Goal: Information Seeking & Learning: Compare options

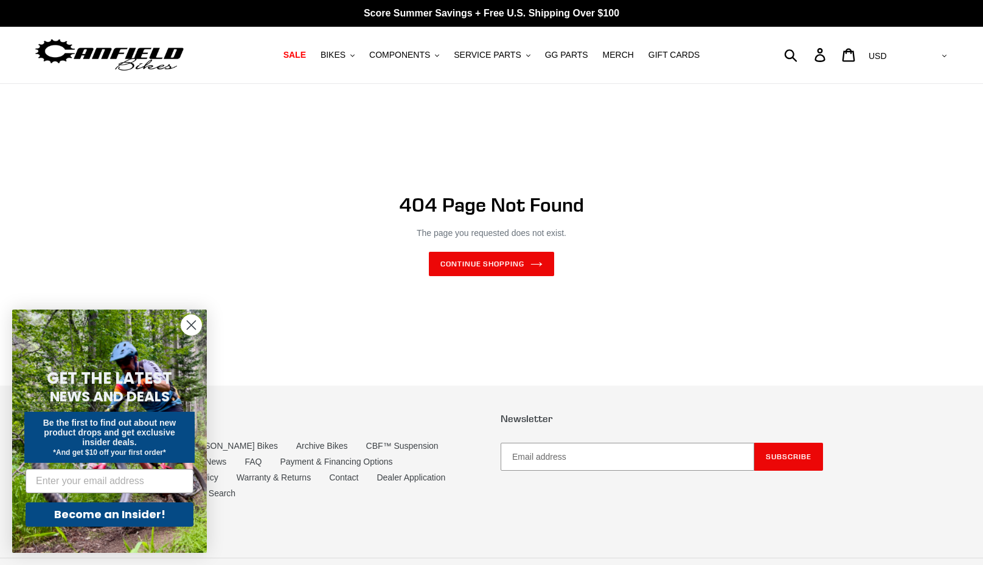
click at [117, 53] on img at bounding box center [109, 55] width 152 height 38
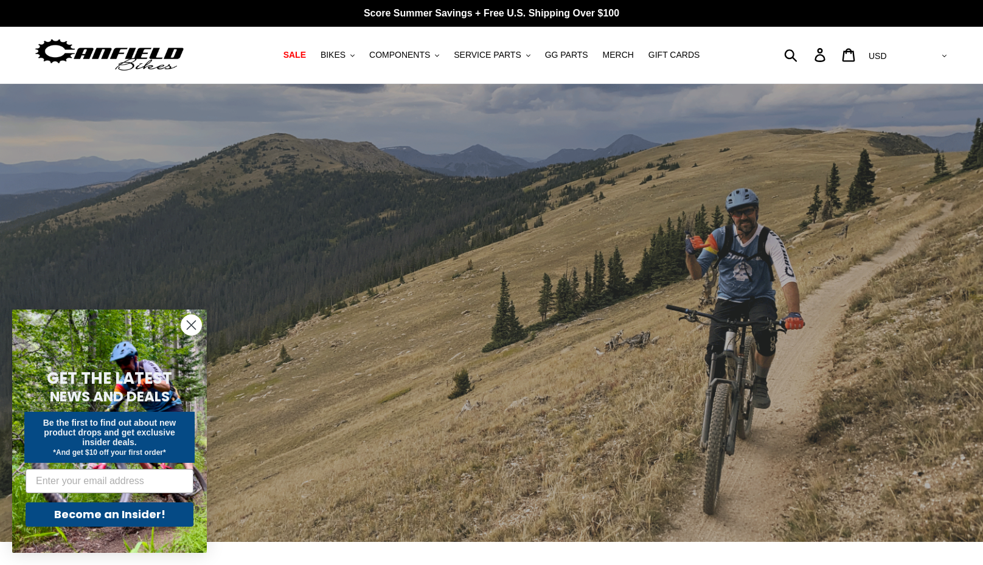
click at [189, 319] on circle "Close dialog" at bounding box center [191, 325] width 20 height 20
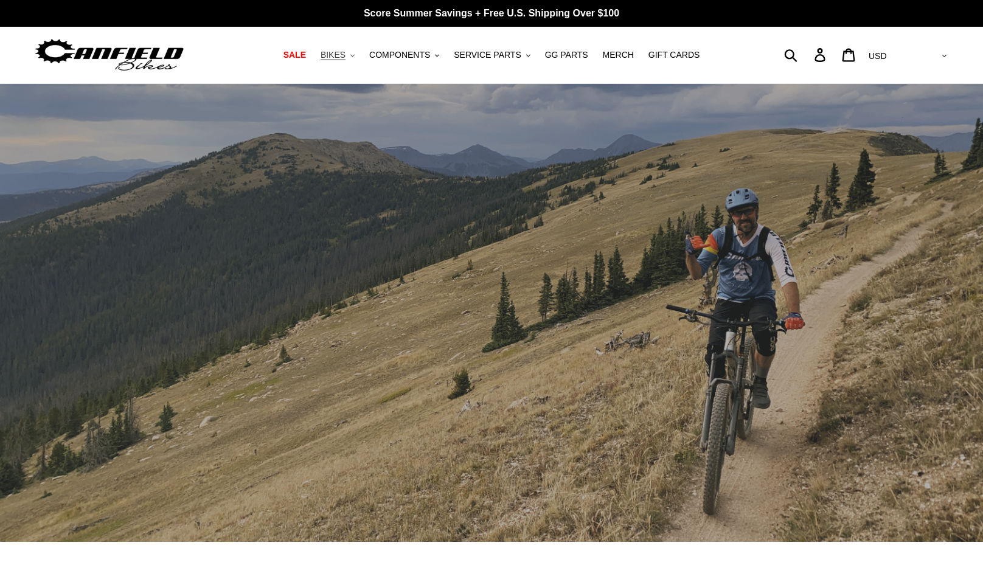
click at [346, 56] on span "BIKES" at bounding box center [333, 55] width 25 height 10
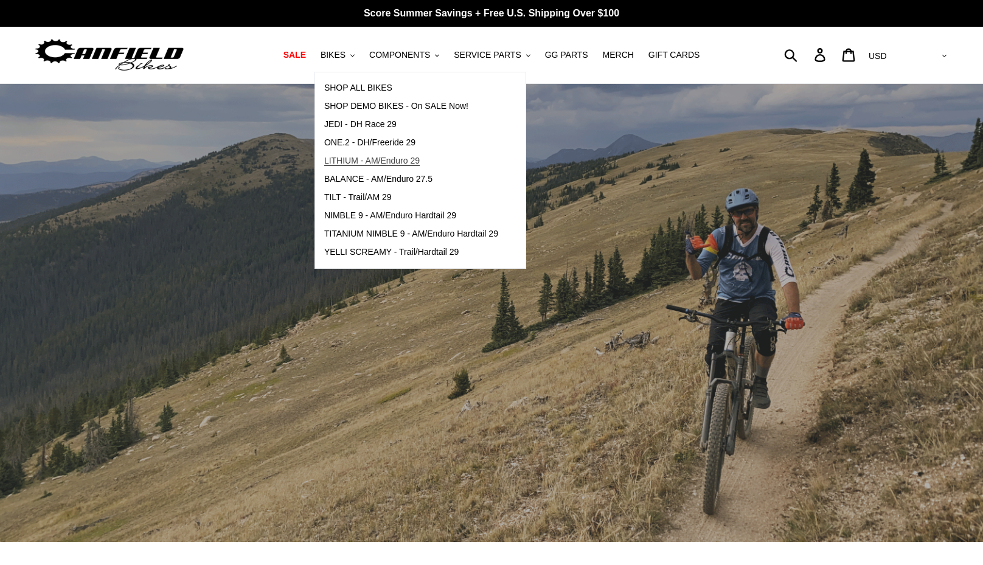
click at [351, 159] on span "LITHIUM - AM/Enduro 29" at bounding box center [372, 161] width 96 height 10
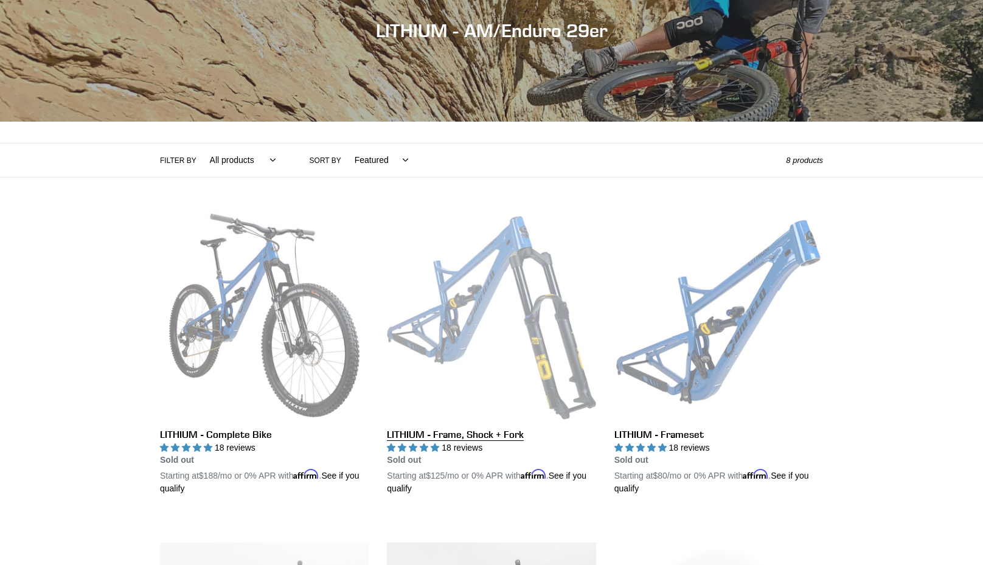
scroll to position [159, 0]
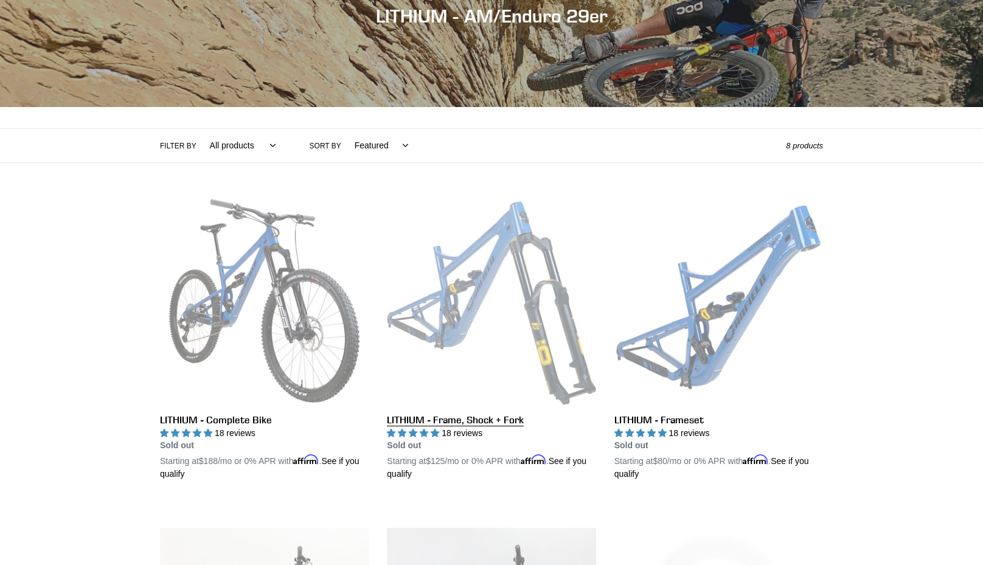
click at [486, 267] on link "LITHIUM - Frame, Shock + Fork" at bounding box center [491, 339] width 209 height 285
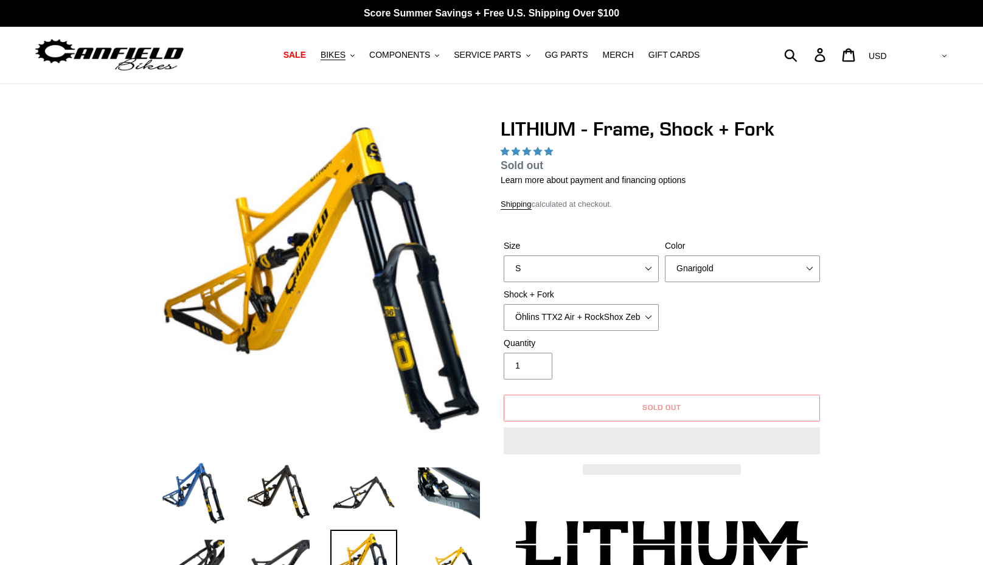
select select "highest-rating"
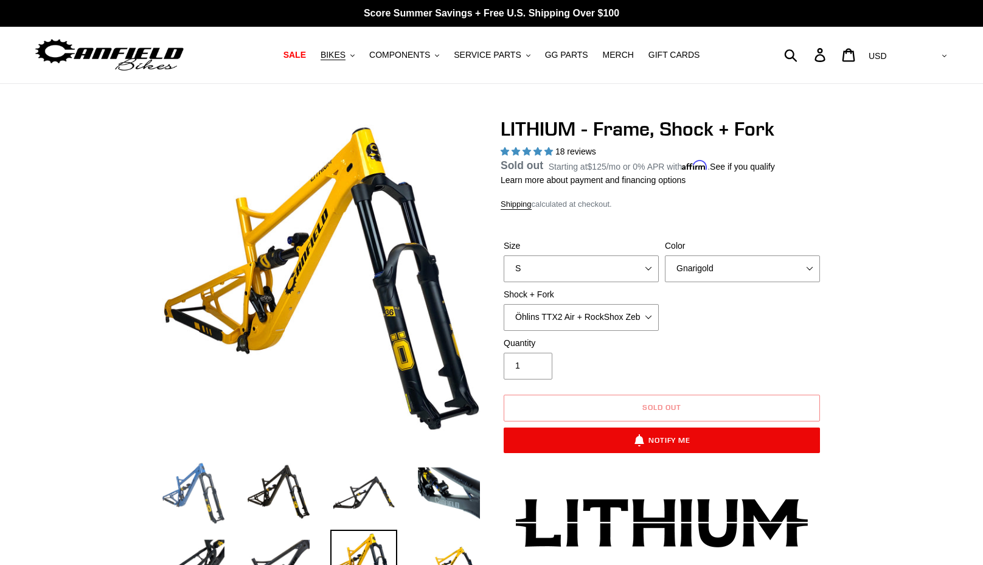
click at [182, 495] on img at bounding box center [193, 492] width 67 height 67
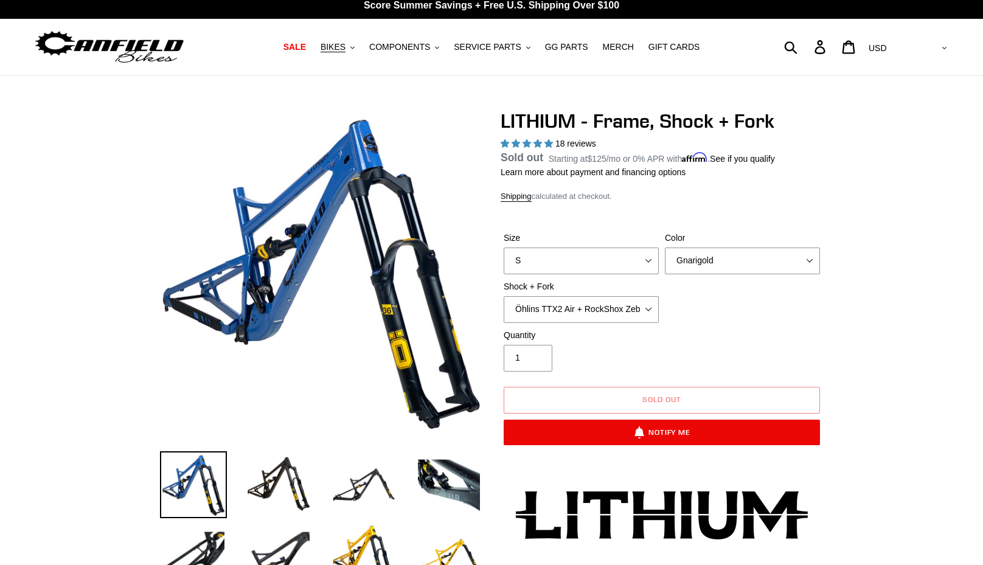
scroll to position [11, 0]
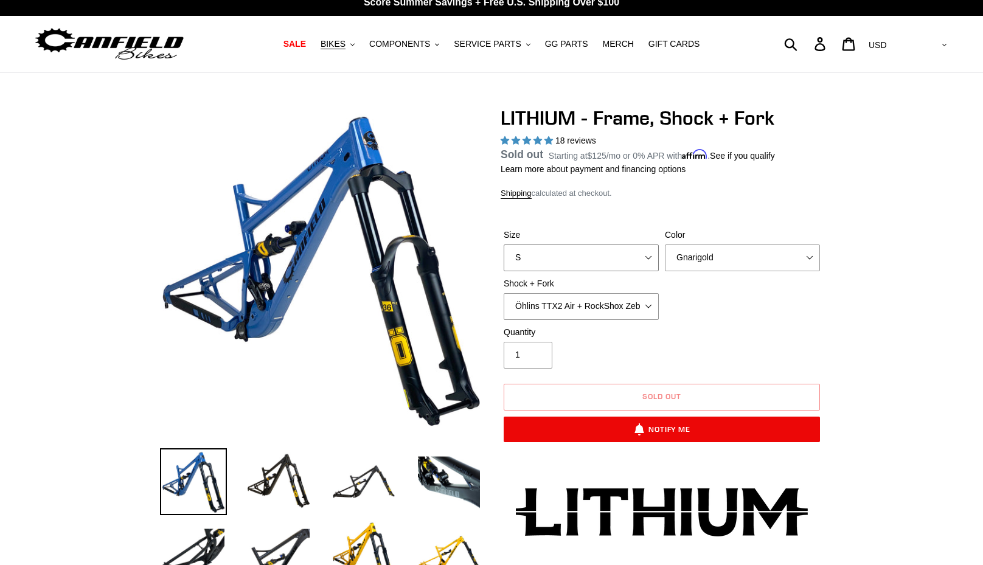
click at [632, 253] on select "S M L XL" at bounding box center [581, 258] width 155 height 27
select select "M"
click at [504, 259] on select "S M L XL" at bounding box center [581, 258] width 155 height 27
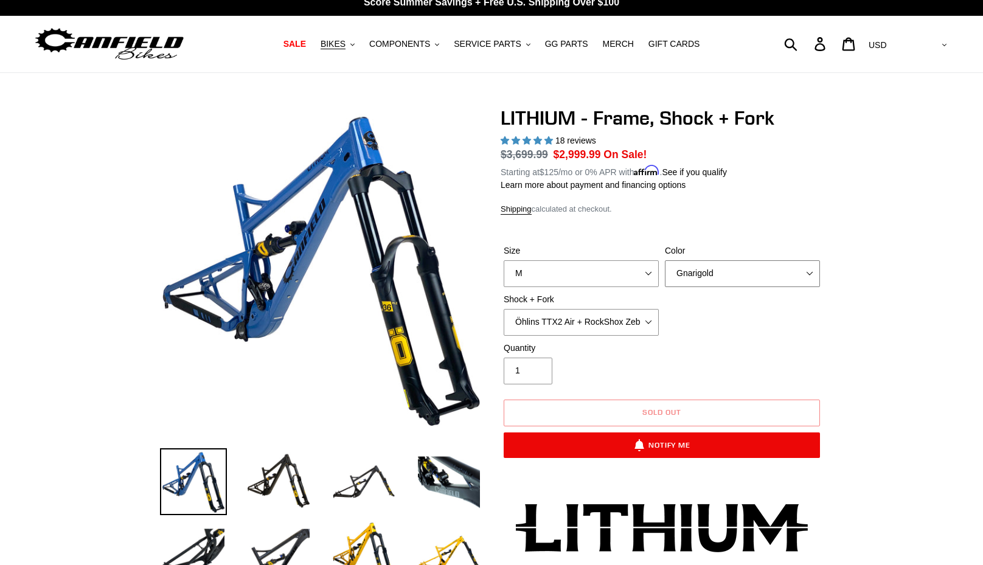
click at [709, 273] on select "Gnarigold Blue Velvet Stealth Black" at bounding box center [742, 273] width 155 height 27
select select "Blue Velvet"
click at [665, 260] on select "Gnarigold Blue Velvet Stealth Black" at bounding box center [742, 273] width 155 height 27
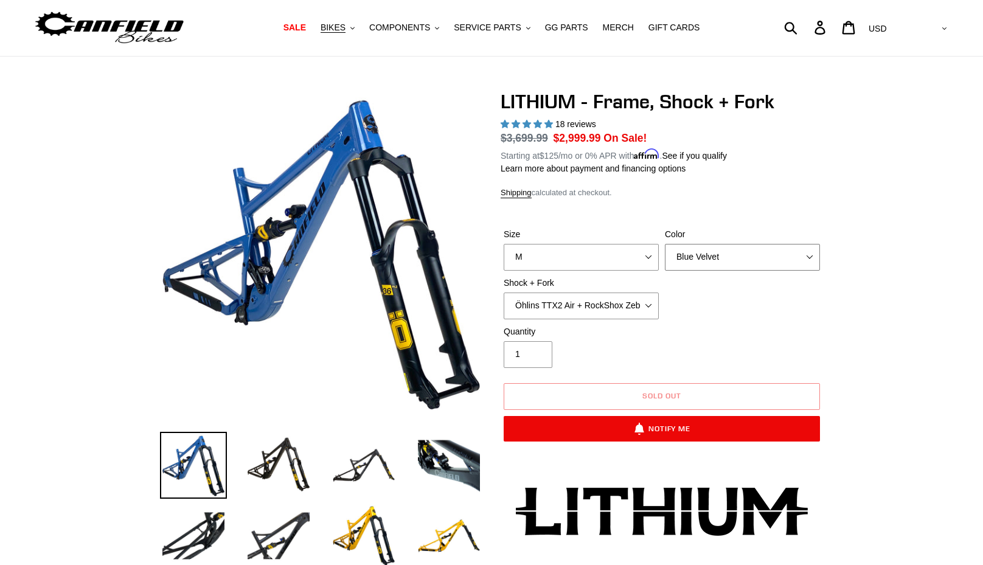
scroll to position [30, 0]
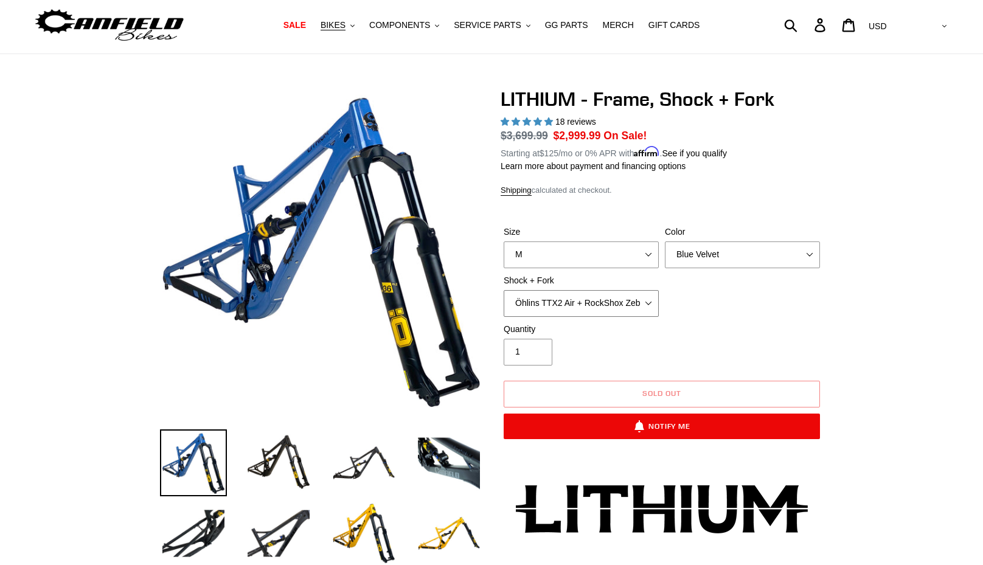
click at [637, 306] on select "Öhlins TTX2 Air + RockShox Zeb Ultimate 170mm Fox FLOAT X2 Factory + Fox 38 FLO…" at bounding box center [581, 303] width 155 height 27
select select "EXT Storia V3-S + EXT Era V2.1 170mm"
click at [504, 290] on select "Öhlins TTX2 Air + RockShox Zeb Ultimate 170mm Fox FLOAT X2 Factory + Fox 38 FLO…" at bounding box center [581, 303] width 155 height 27
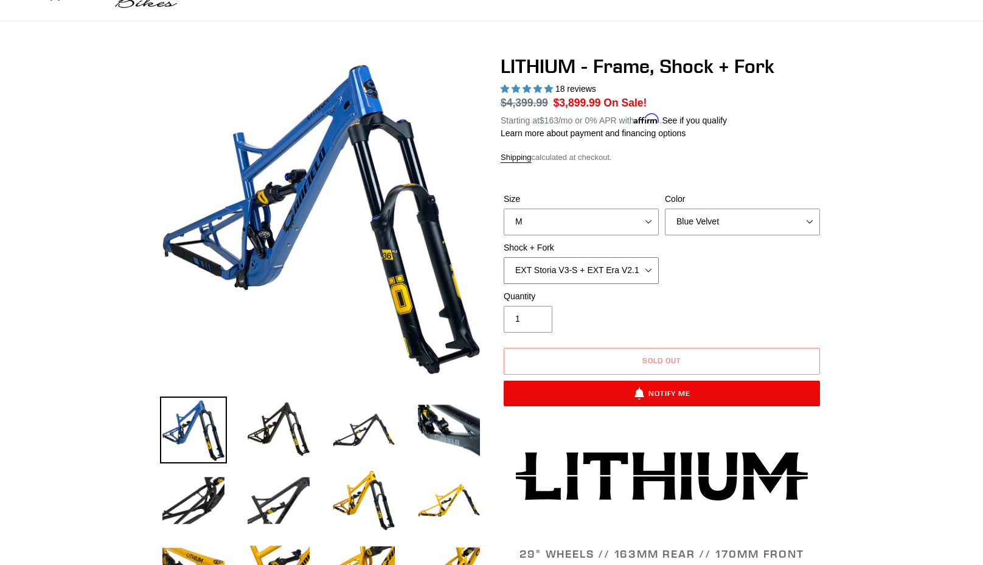
scroll to position [64, 0]
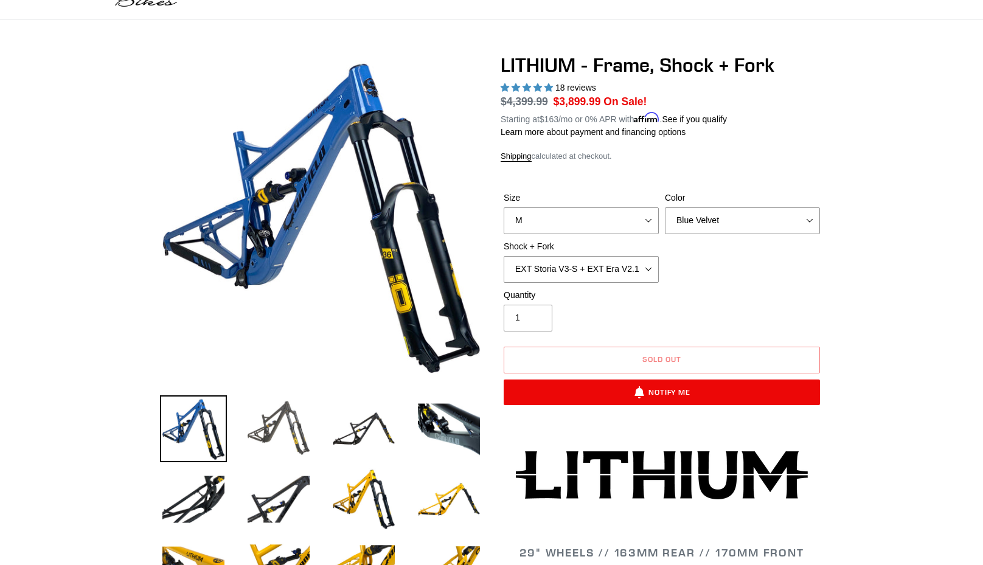
click at [290, 415] on img at bounding box center [278, 429] width 67 height 67
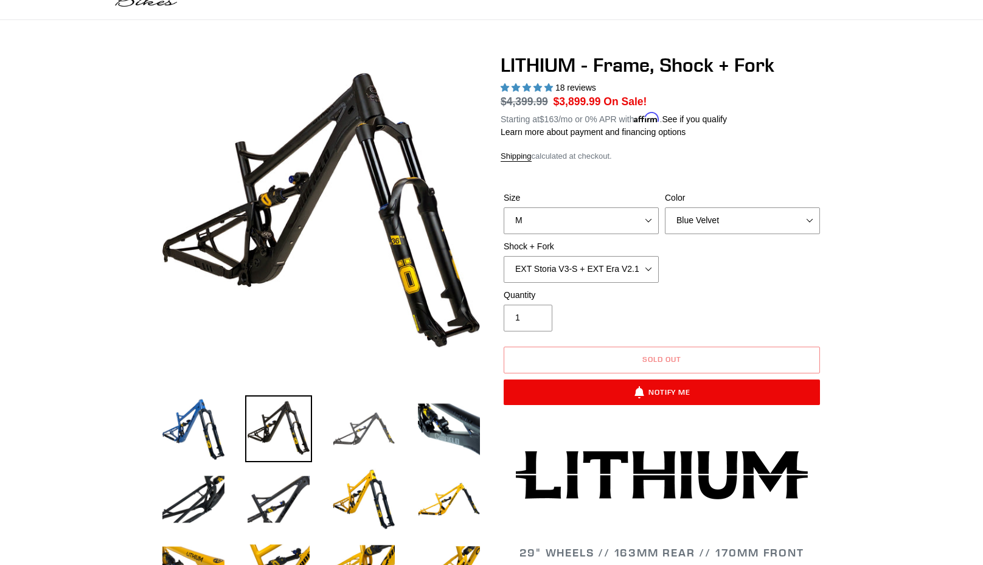
click at [371, 430] on img at bounding box center [363, 429] width 67 height 67
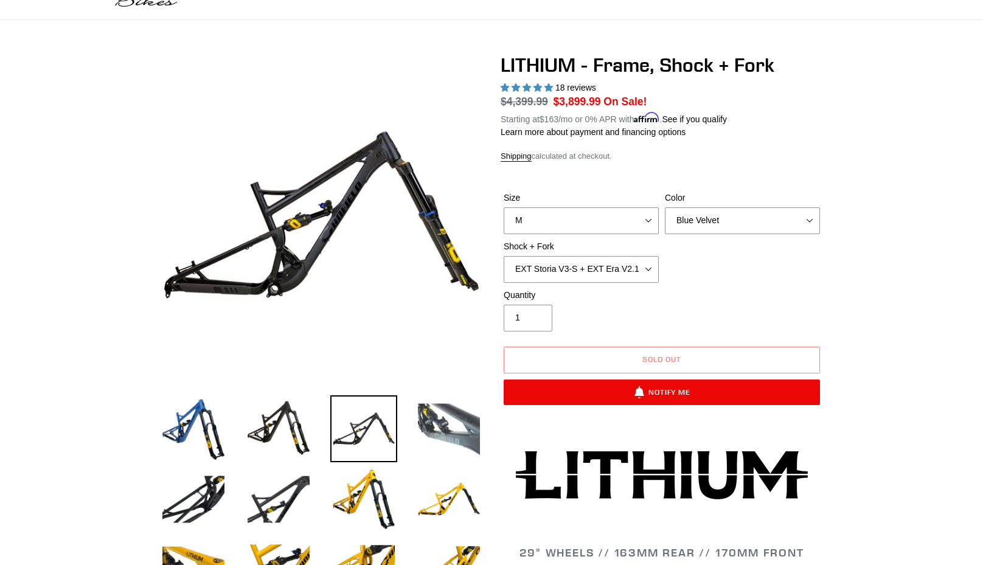
click at [458, 414] on img at bounding box center [449, 429] width 67 height 67
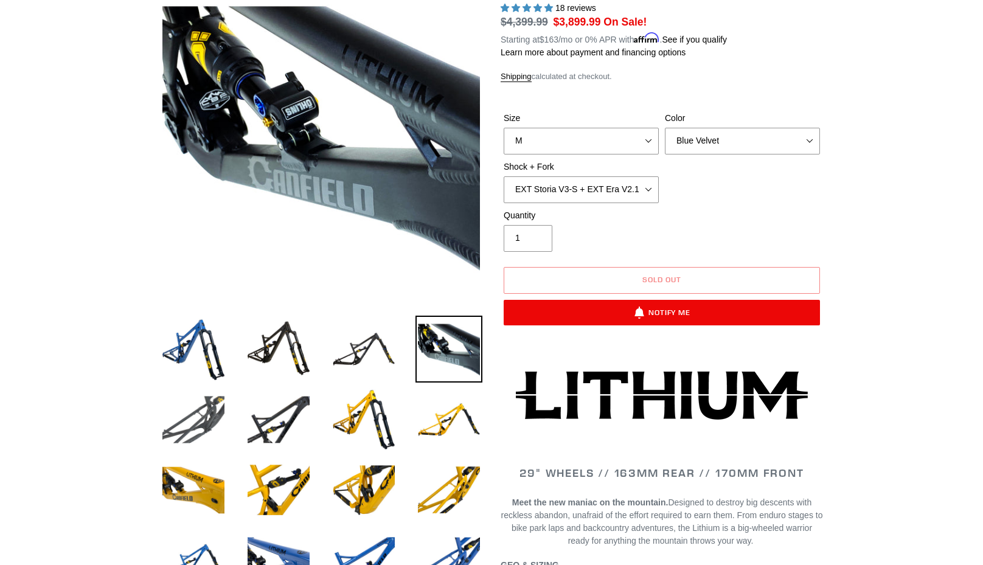
scroll to position [145, 0]
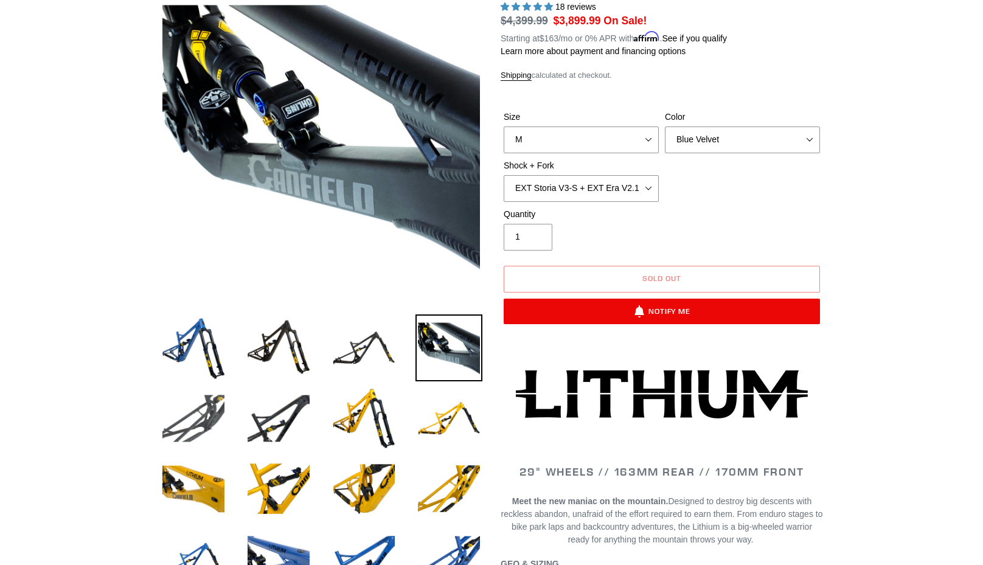
click at [194, 410] on img at bounding box center [193, 418] width 67 height 67
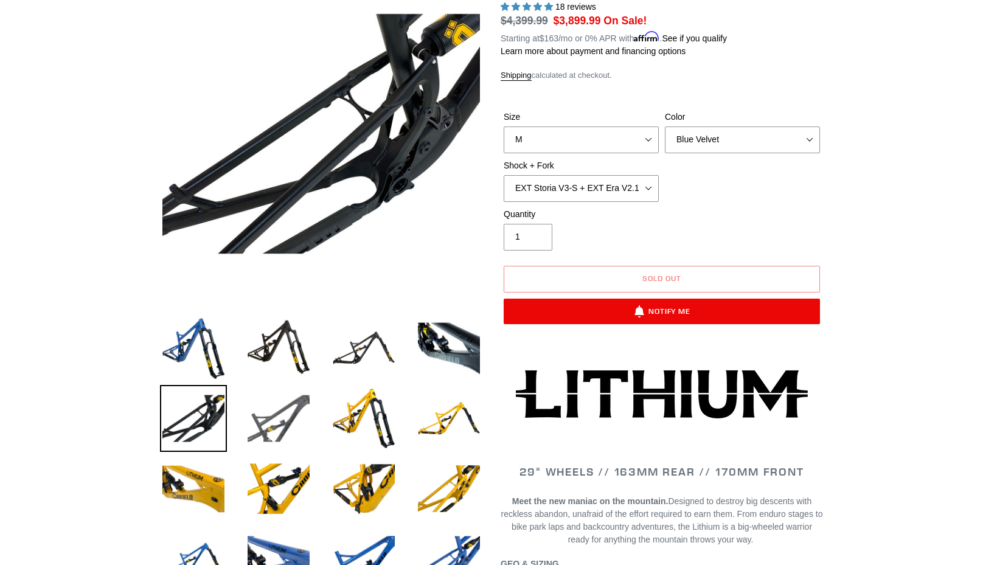
click at [263, 423] on img at bounding box center [278, 418] width 67 height 67
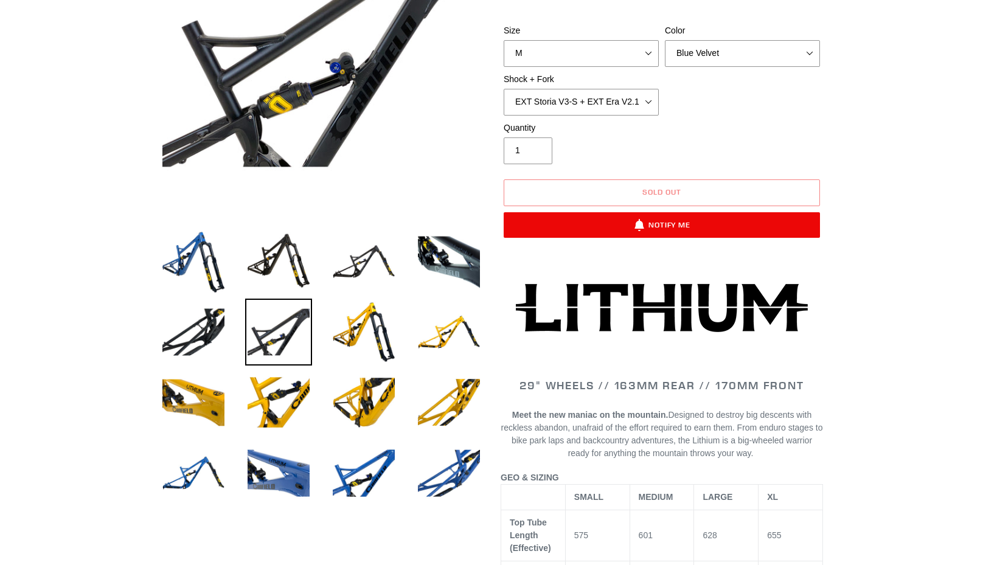
scroll to position [234, 0]
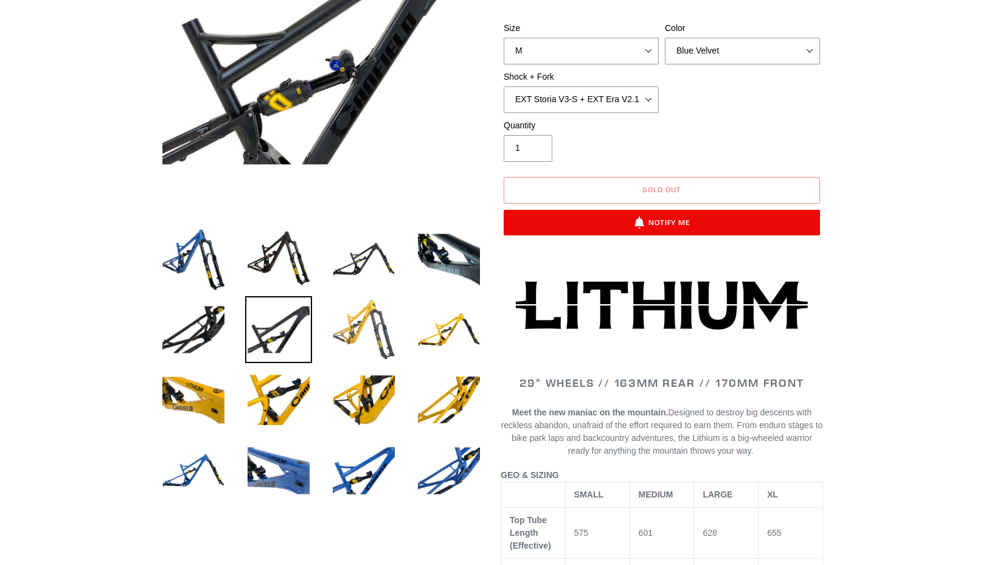
click at [370, 333] on img at bounding box center [363, 329] width 67 height 67
select select "Gnarigold"
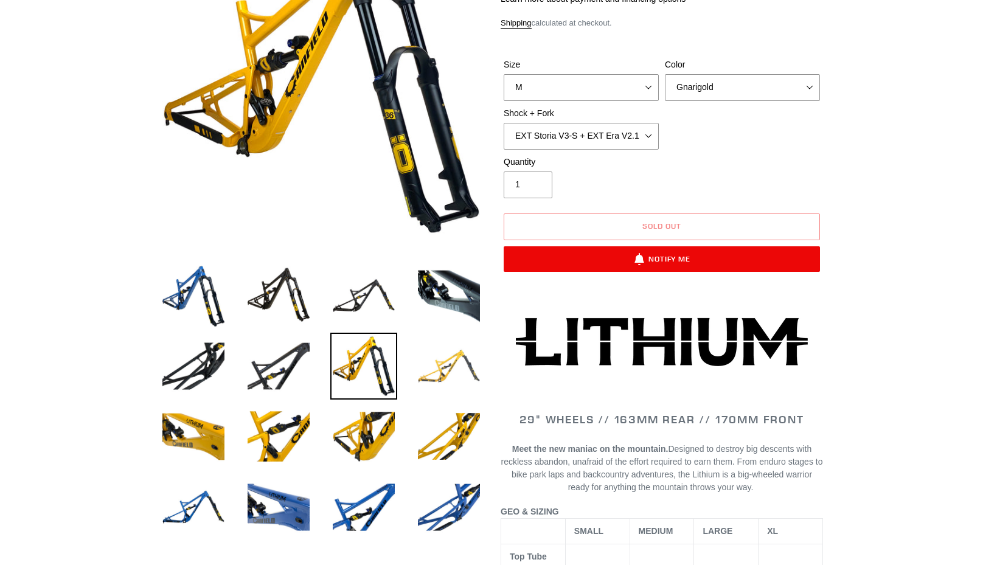
scroll to position [204, 0]
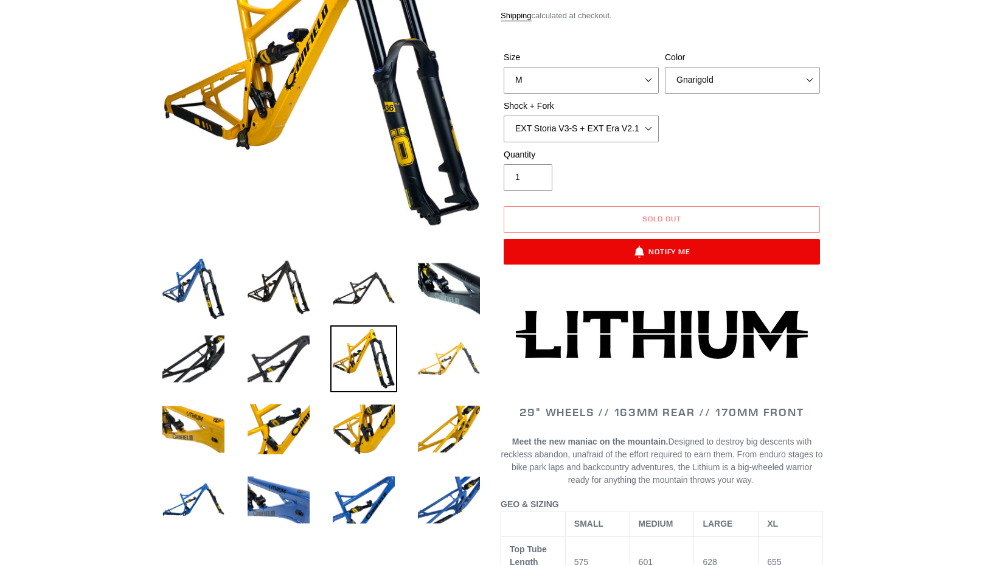
click at [455, 358] on img at bounding box center [449, 359] width 67 height 67
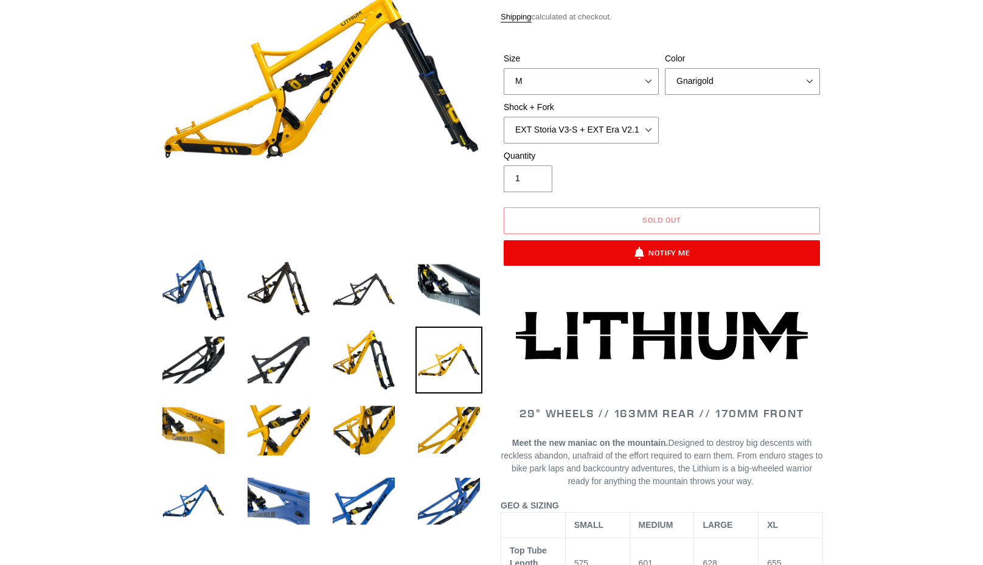
scroll to position [204, 0]
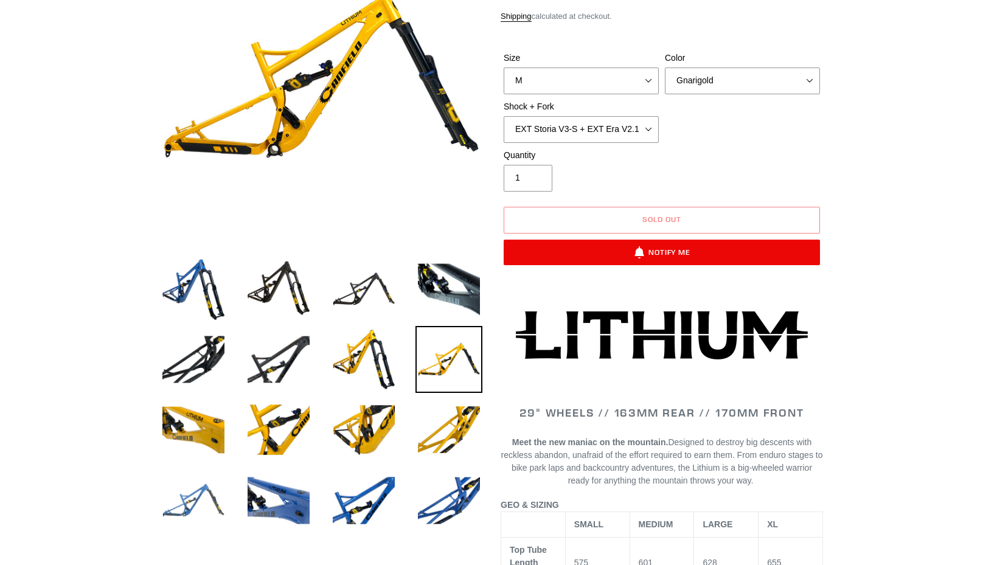
click at [202, 502] on img at bounding box center [193, 500] width 67 height 67
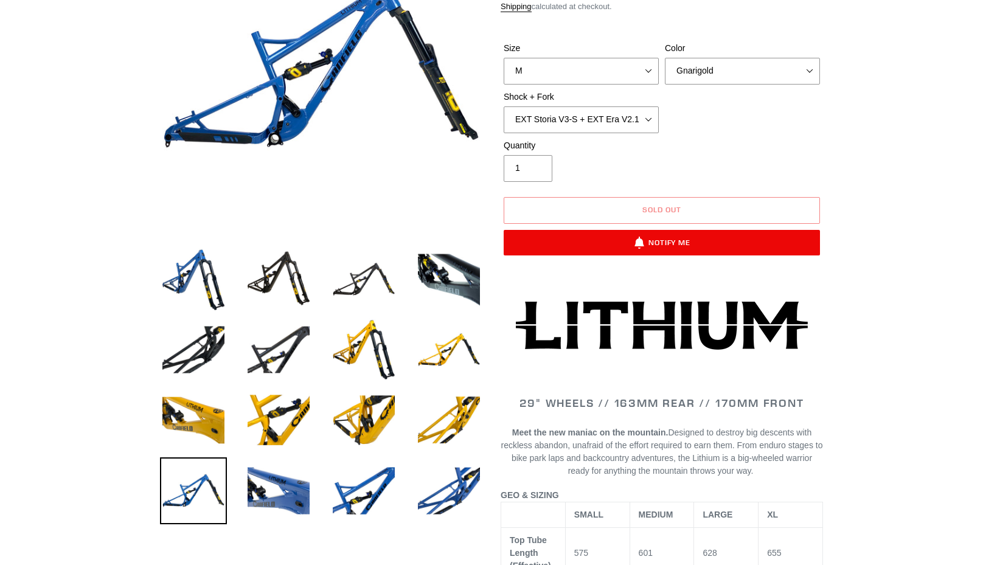
scroll to position [217, 0]
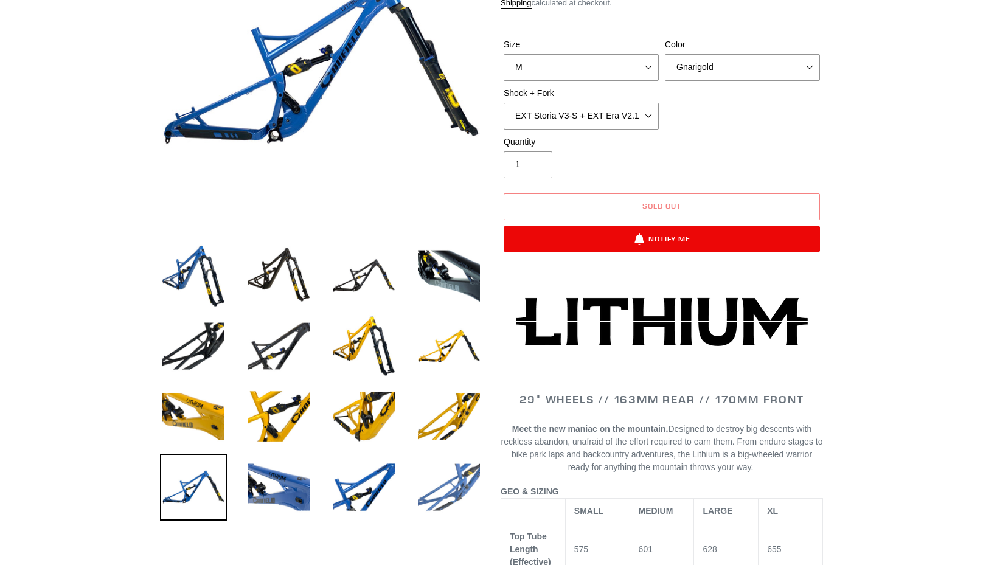
click at [453, 471] on img at bounding box center [449, 487] width 67 height 67
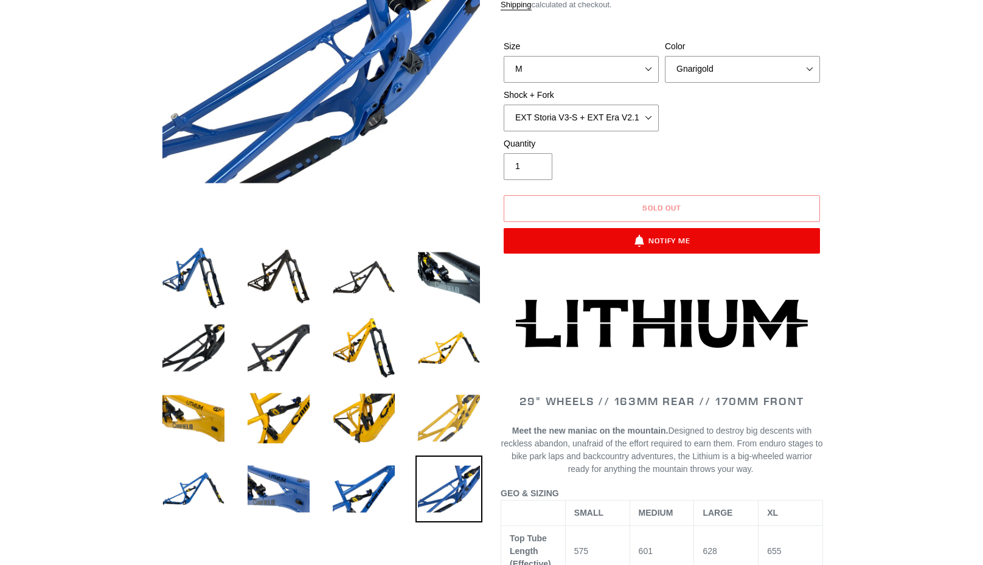
scroll to position [225, 0]
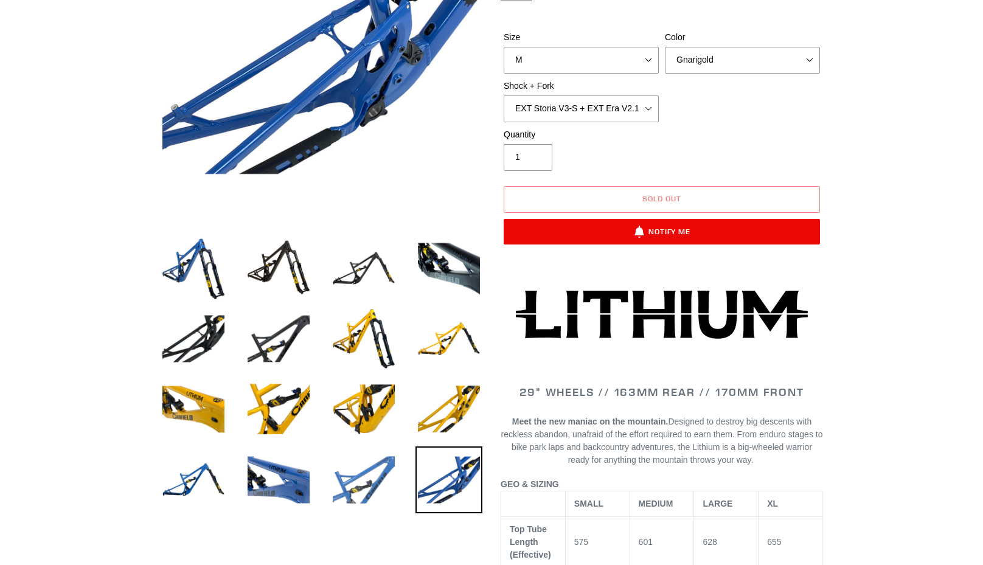
click at [366, 476] on img at bounding box center [363, 480] width 67 height 67
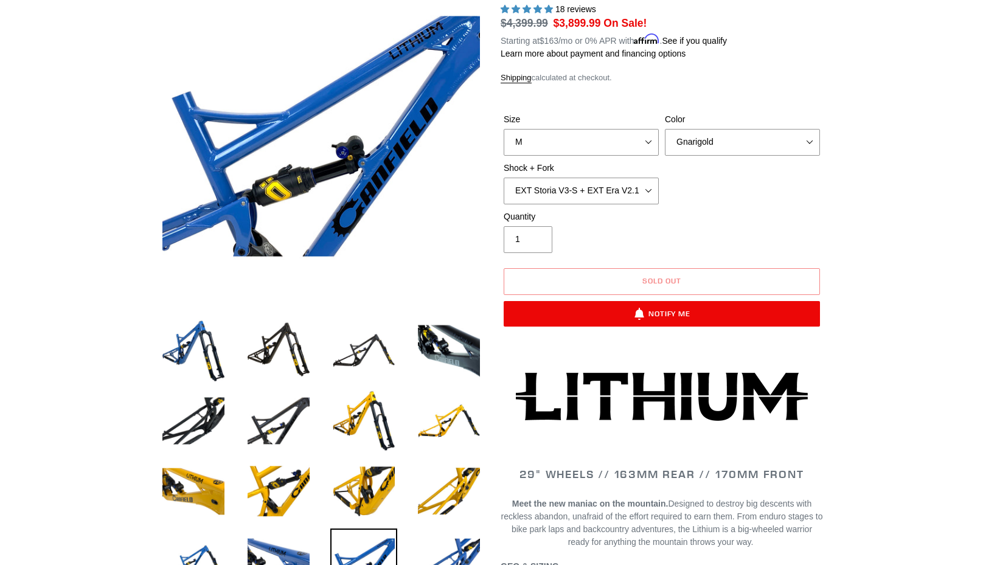
scroll to position [143, 0]
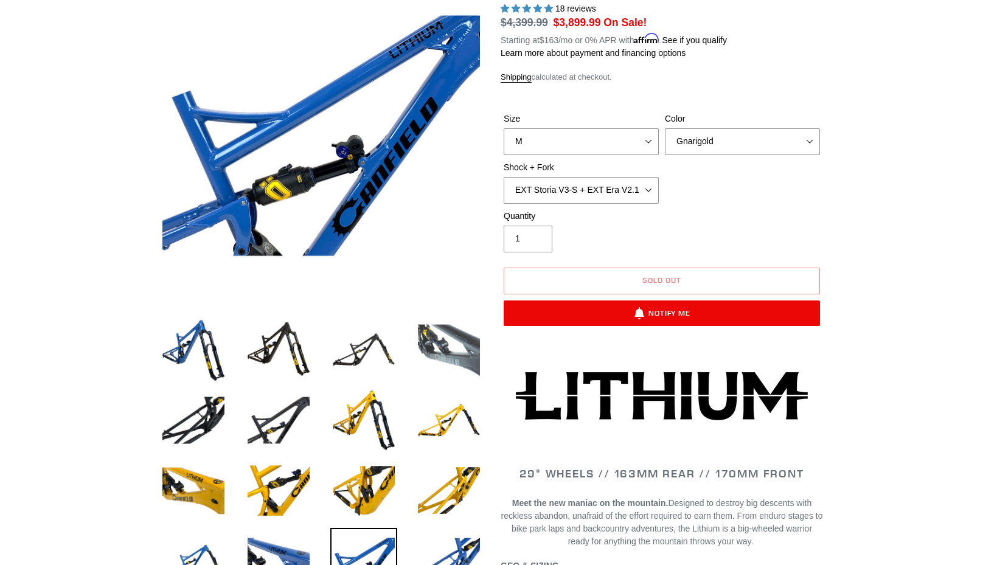
click at [453, 342] on img at bounding box center [449, 349] width 67 height 67
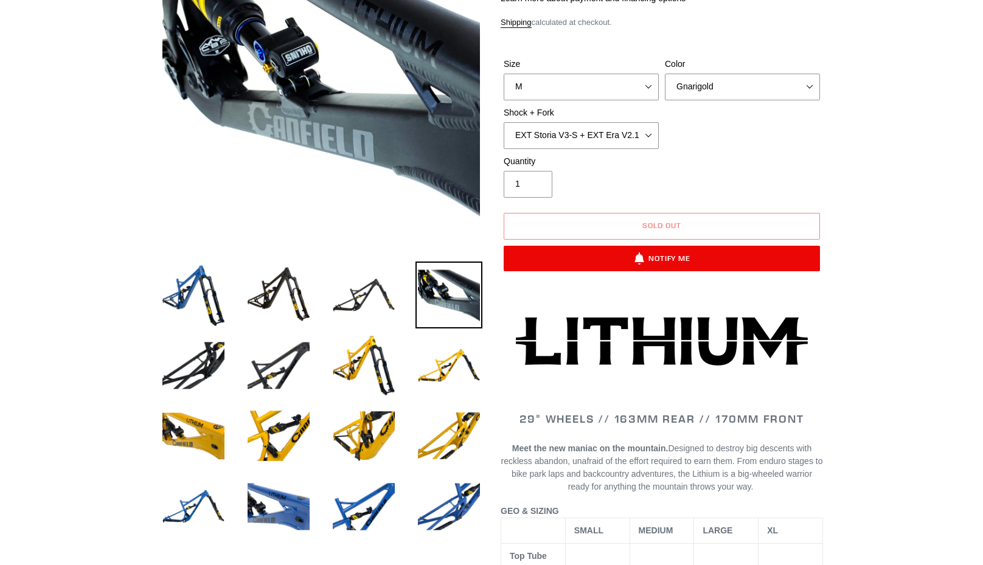
scroll to position [201, 0]
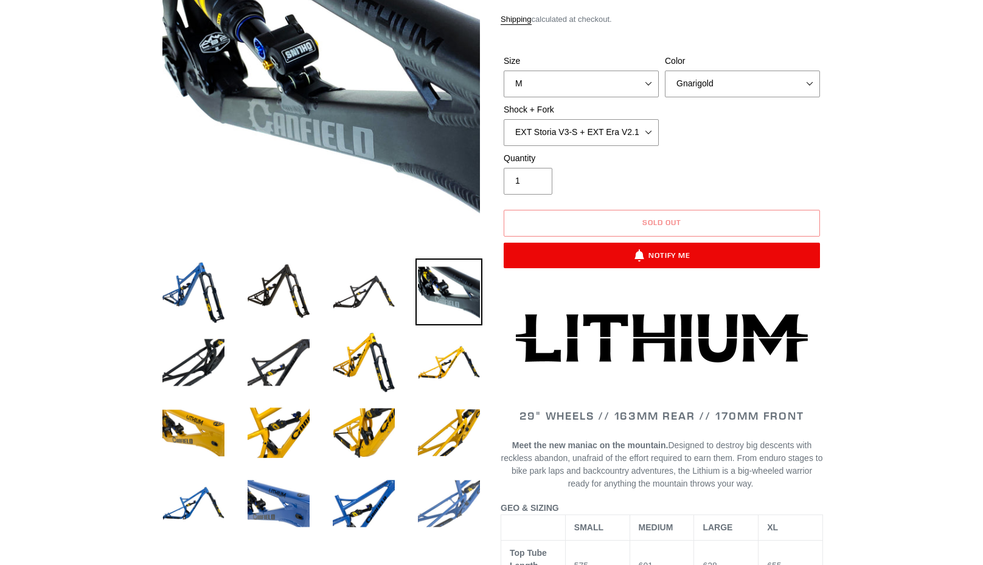
click at [464, 498] on img at bounding box center [449, 503] width 67 height 67
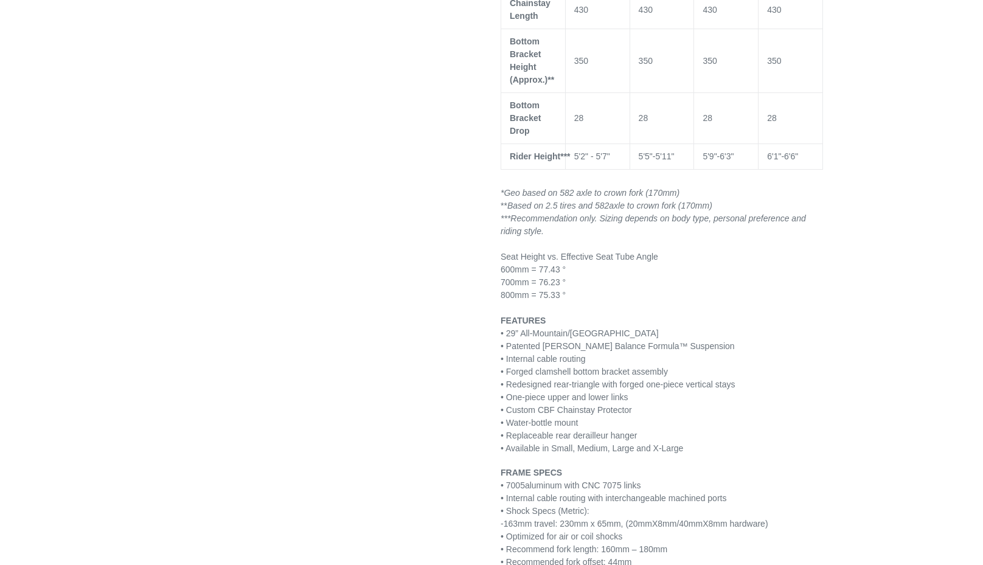
scroll to position [0, 0]
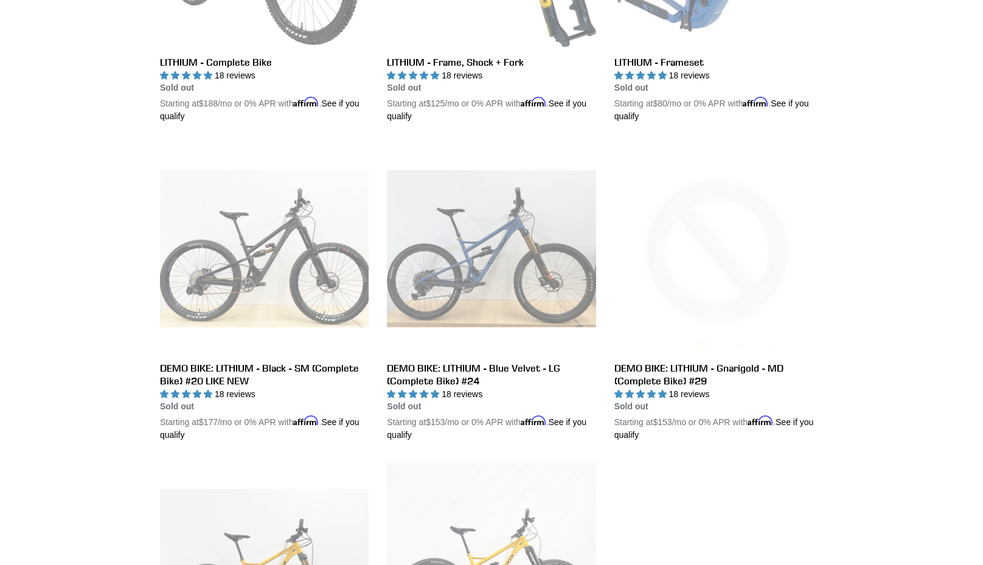
scroll to position [525, 0]
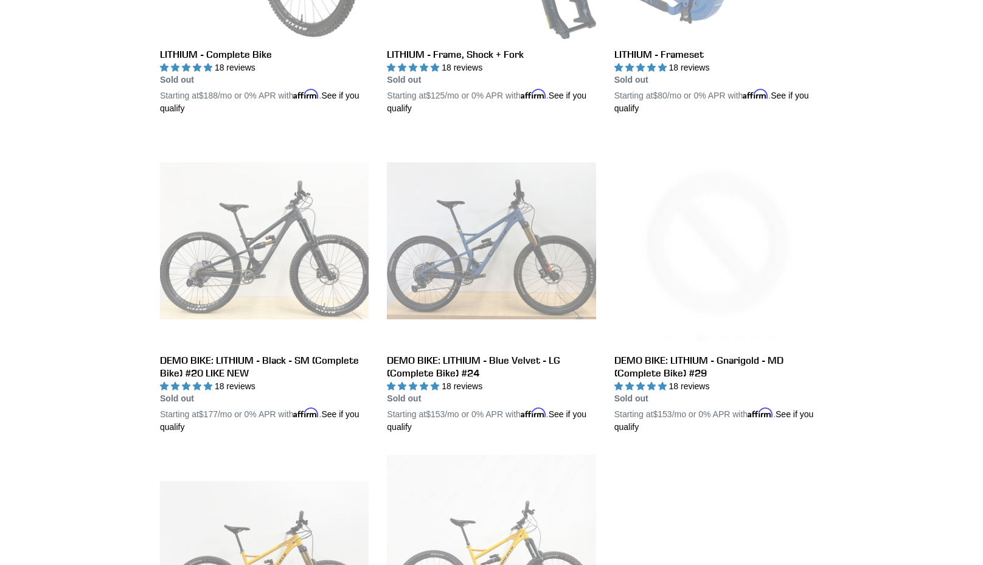
click at [139, 227] on div "LITHIUM - Complete Bike LITHIUM - Complete Bike 18 reviews Regular price Sold o…" at bounding box center [492, 292] width 730 height 923
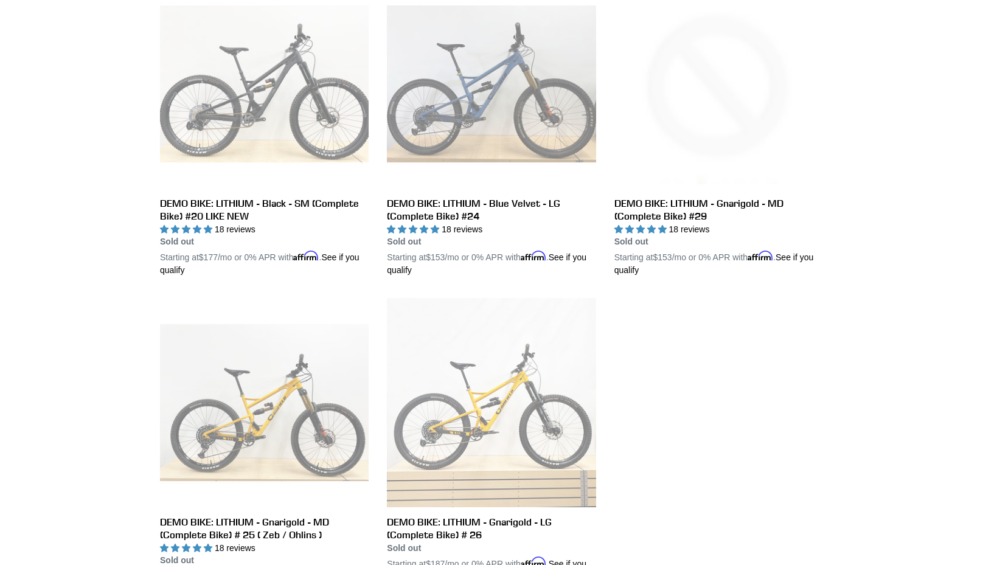
scroll to position [0, 0]
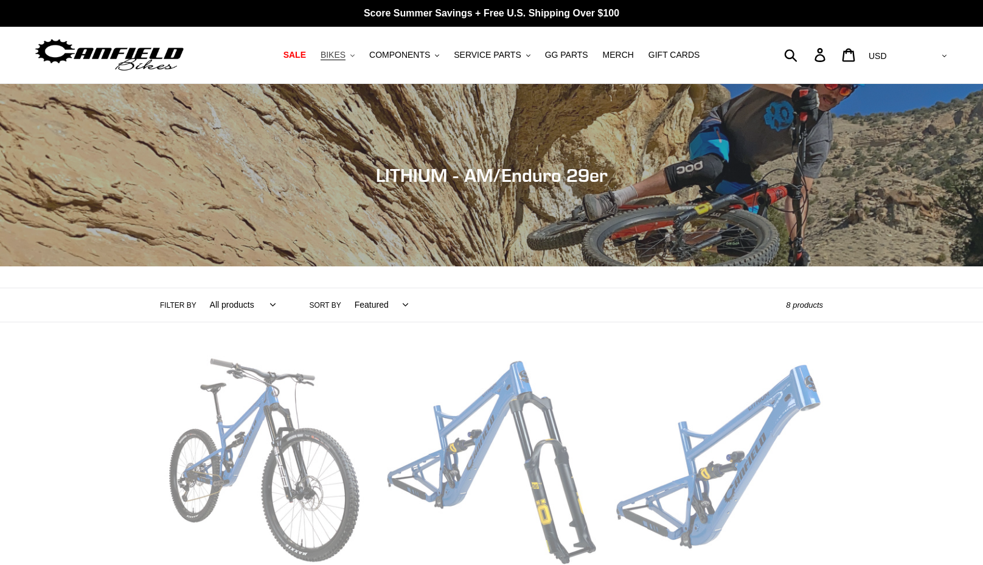
click at [349, 62] on button "BIKES .cls-1{fill:#231f20}" at bounding box center [338, 55] width 46 height 16
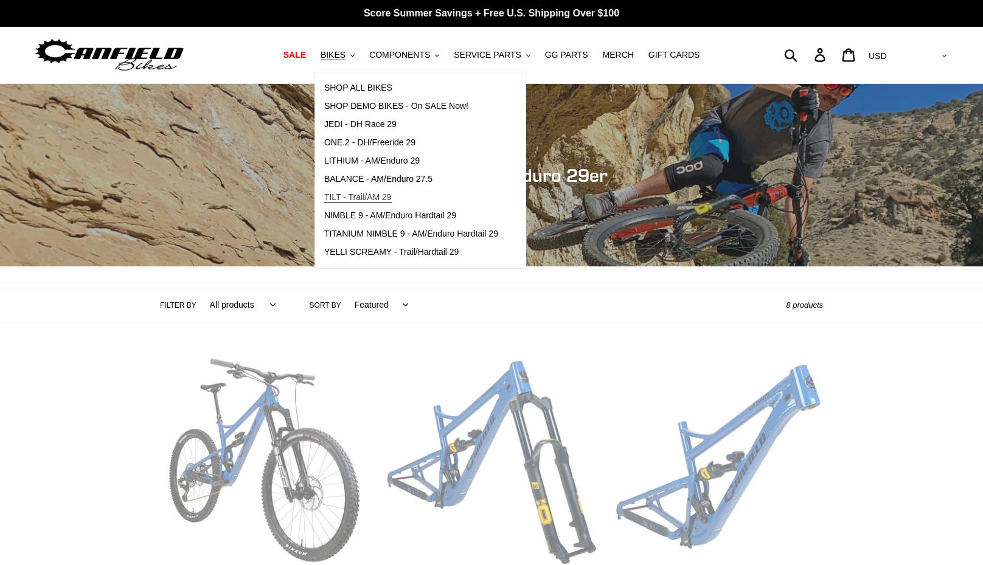
click at [338, 201] on span "TILT - Trail/AM 29" at bounding box center [358, 197] width 68 height 10
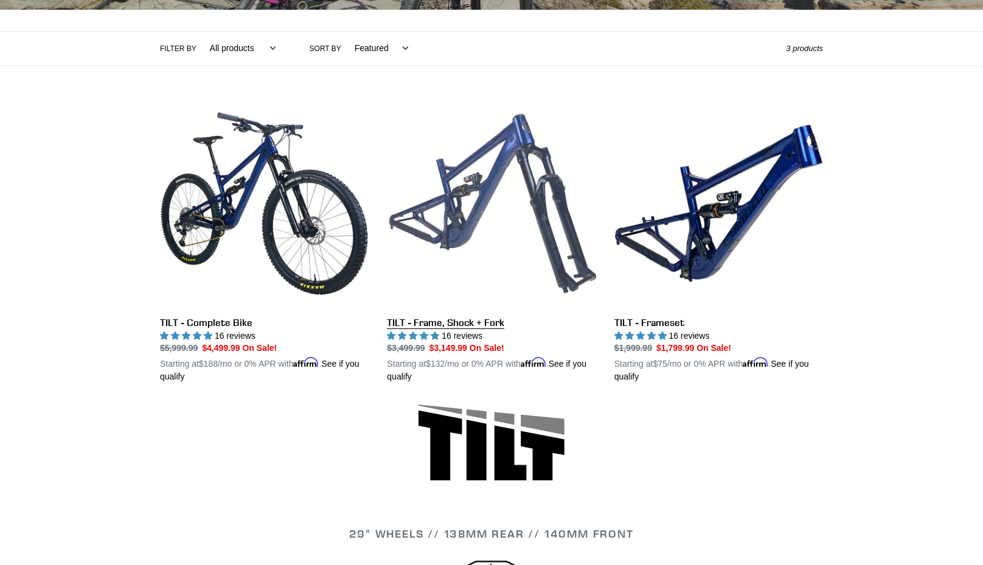
scroll to position [242, 0]
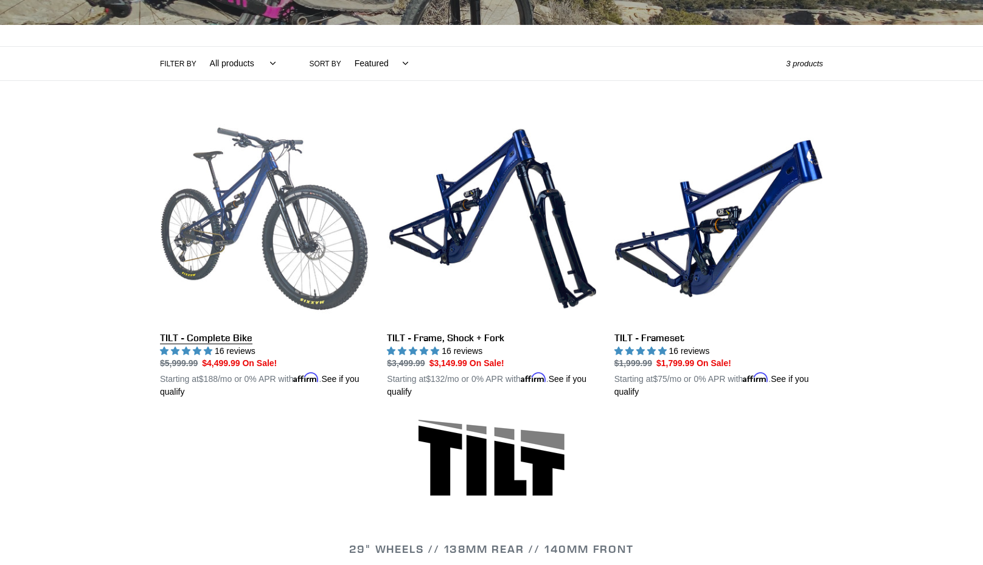
click at [278, 243] on link "TILT - Complete Bike" at bounding box center [264, 256] width 209 height 285
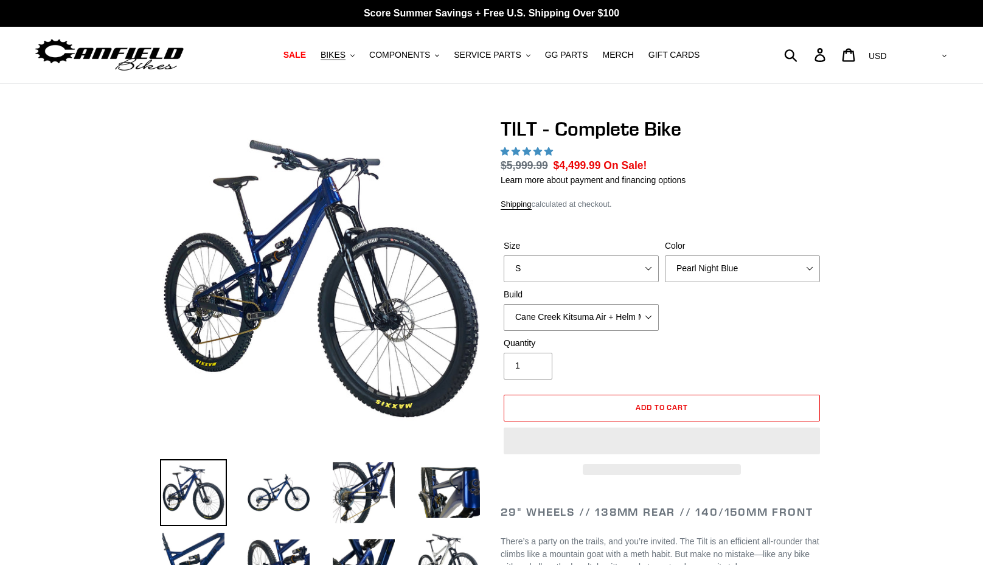
select select "highest-rating"
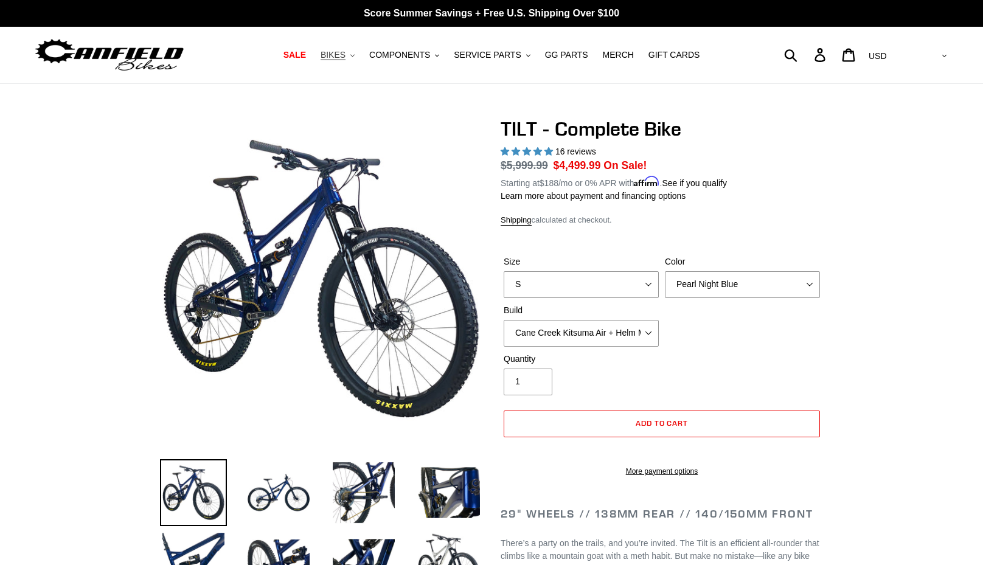
click at [345, 55] on span "BIKES" at bounding box center [333, 55] width 25 height 10
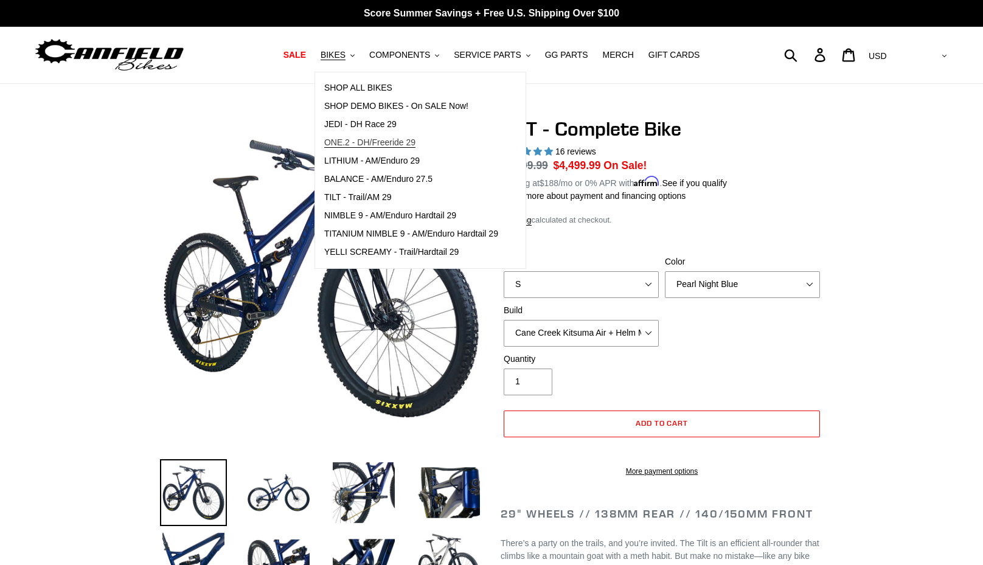
click at [360, 142] on span "ONE.2 - DH/Freeride 29" at bounding box center [369, 143] width 91 height 10
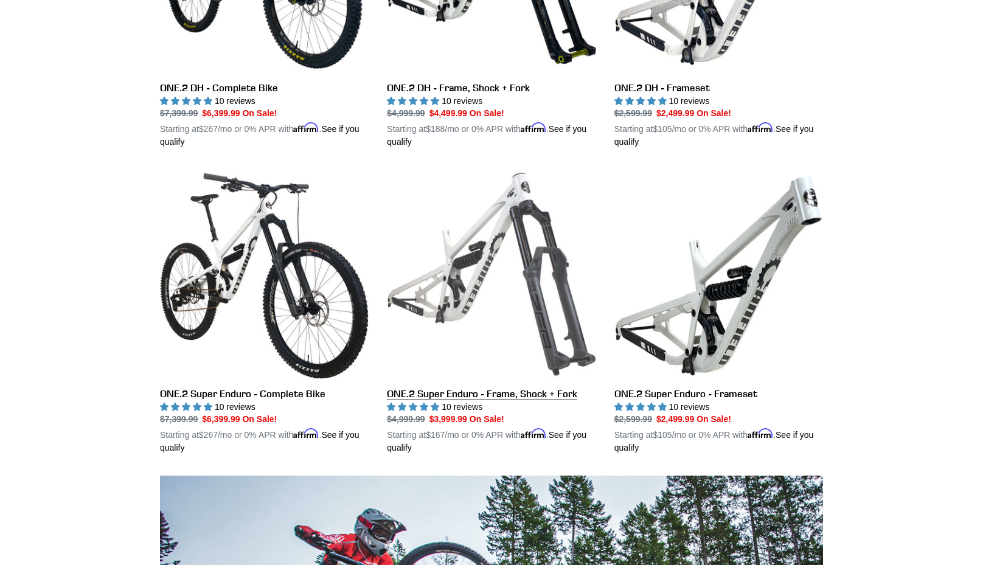
scroll to position [494, 0]
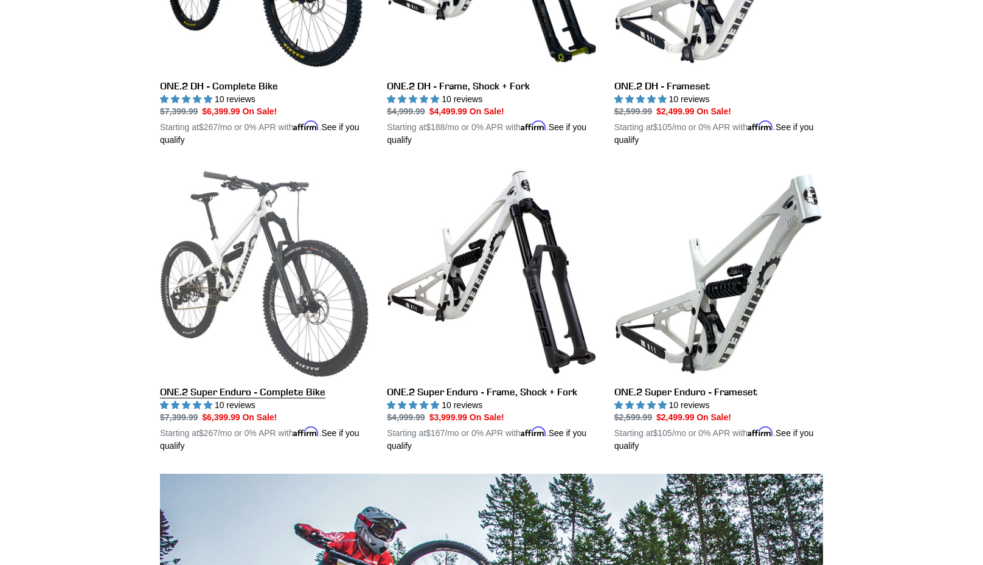
click at [284, 260] on link "ONE.2 Super Enduro - Complete Bike" at bounding box center [264, 310] width 209 height 285
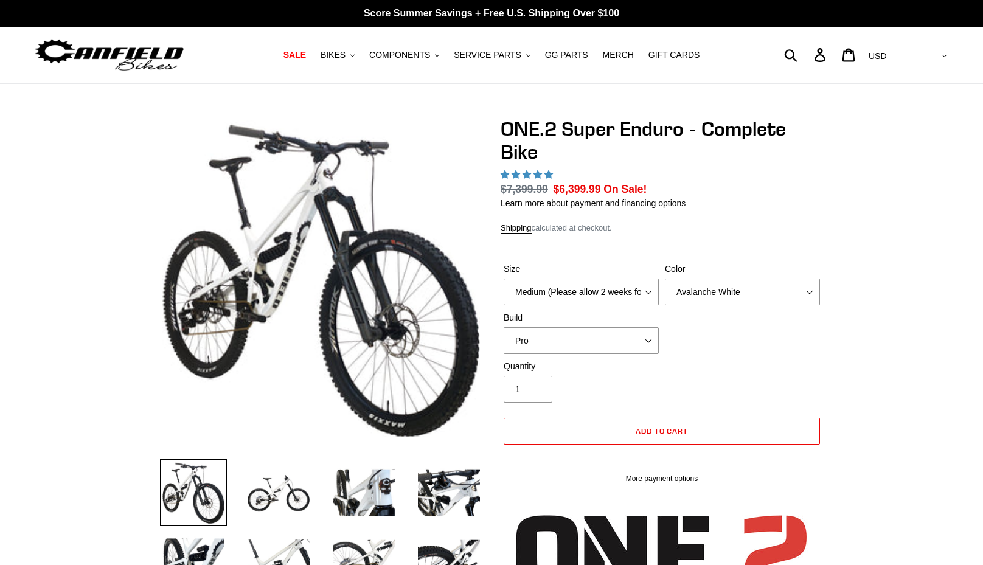
select select "highest-rating"
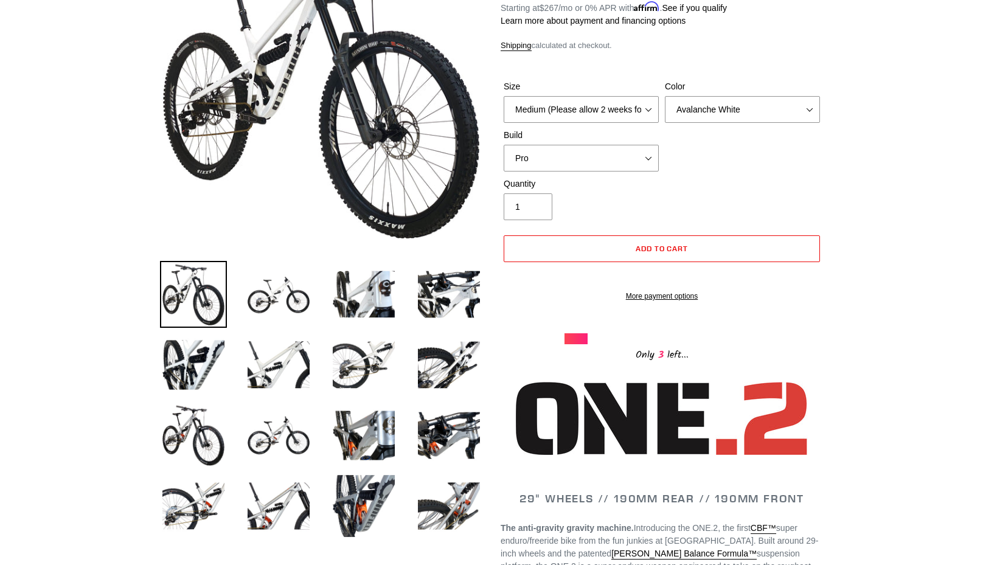
scroll to position [203, 0]
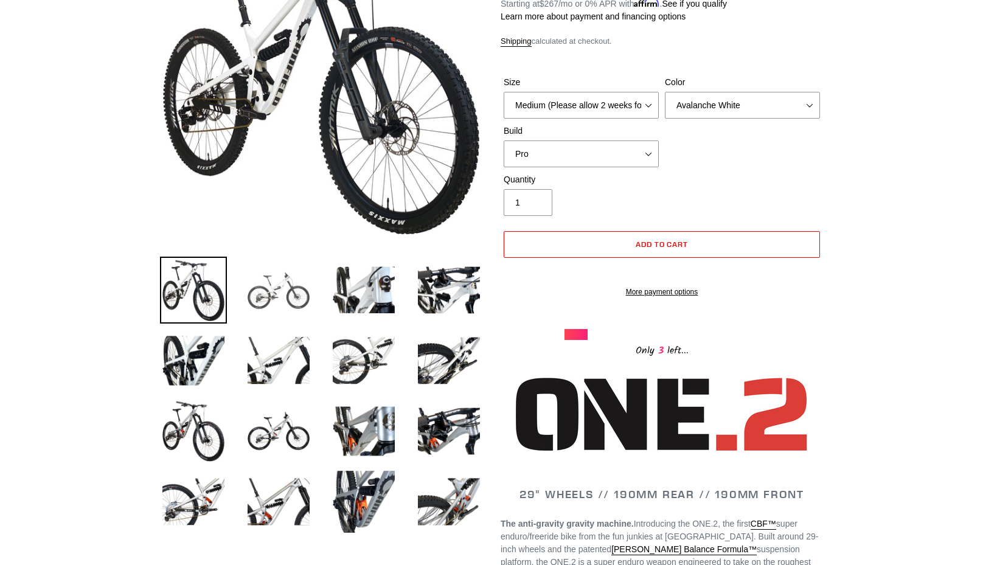
click at [278, 303] on img at bounding box center [278, 290] width 67 height 67
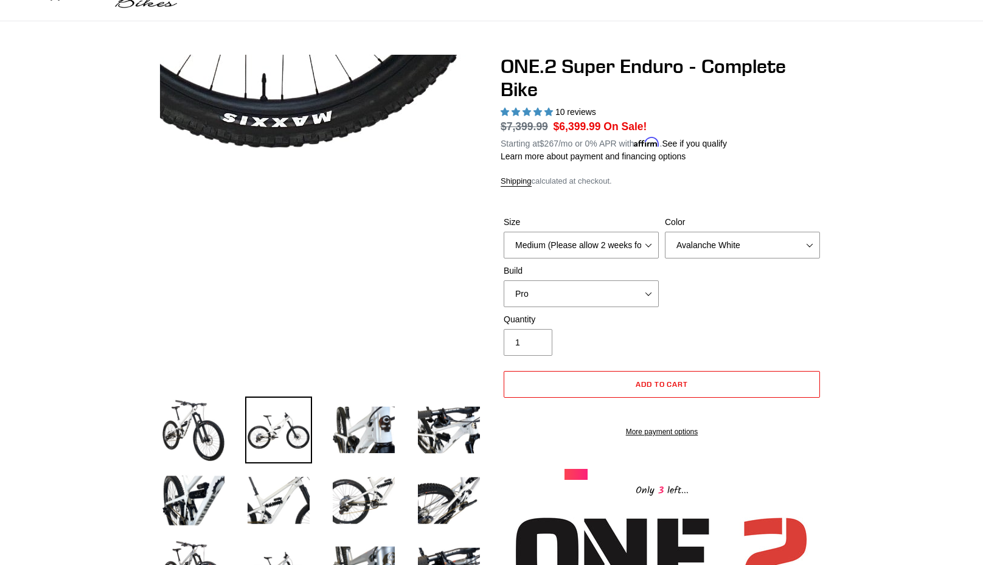
scroll to position [73, 0]
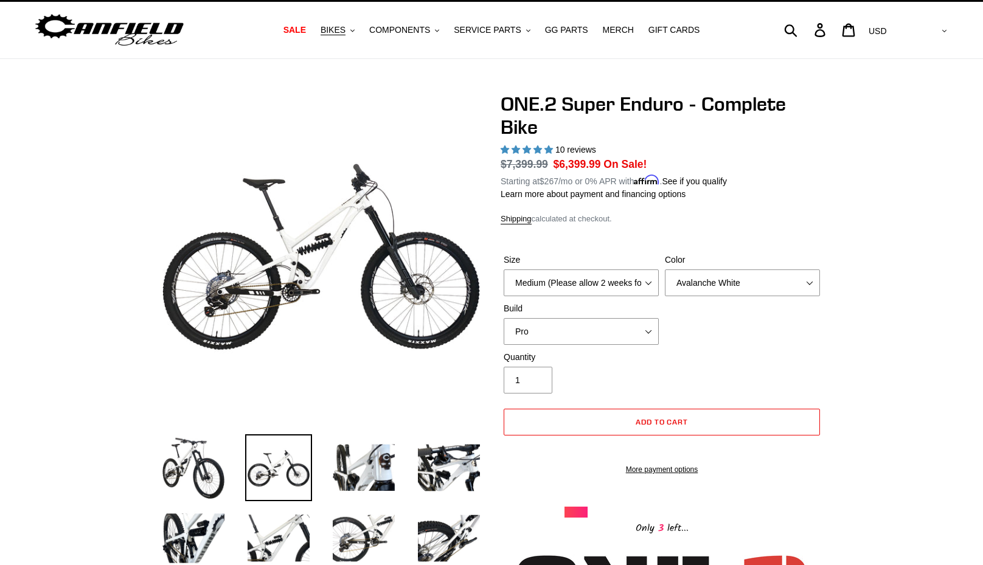
scroll to position [0, 0]
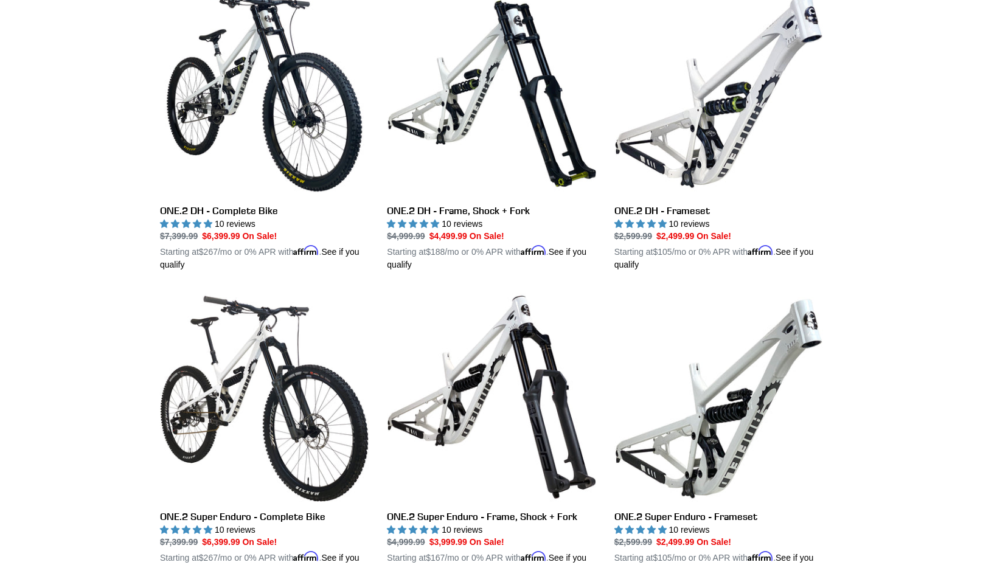
scroll to position [371, 0]
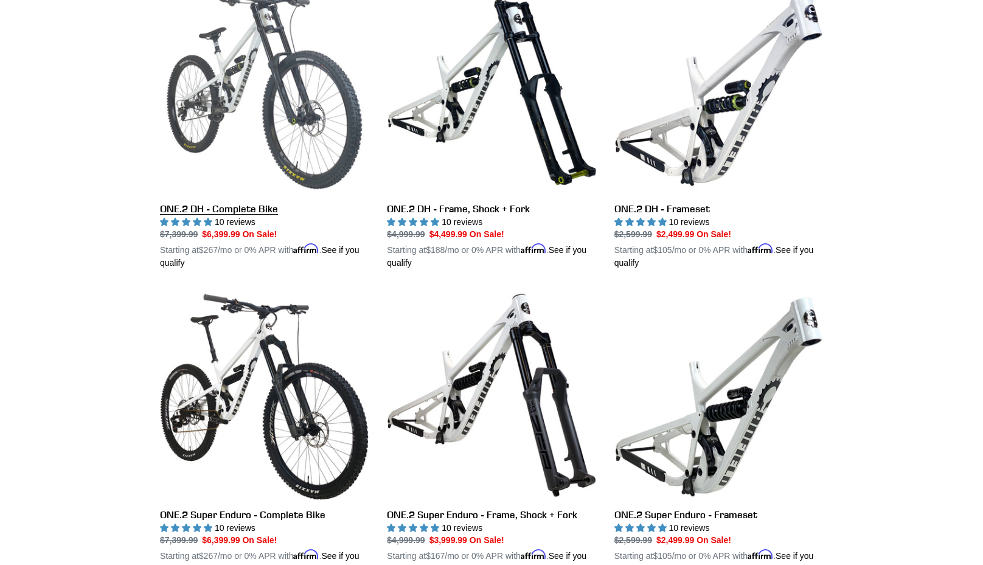
click at [282, 119] on link "ONE.2 DH - Complete Bike" at bounding box center [264, 127] width 209 height 285
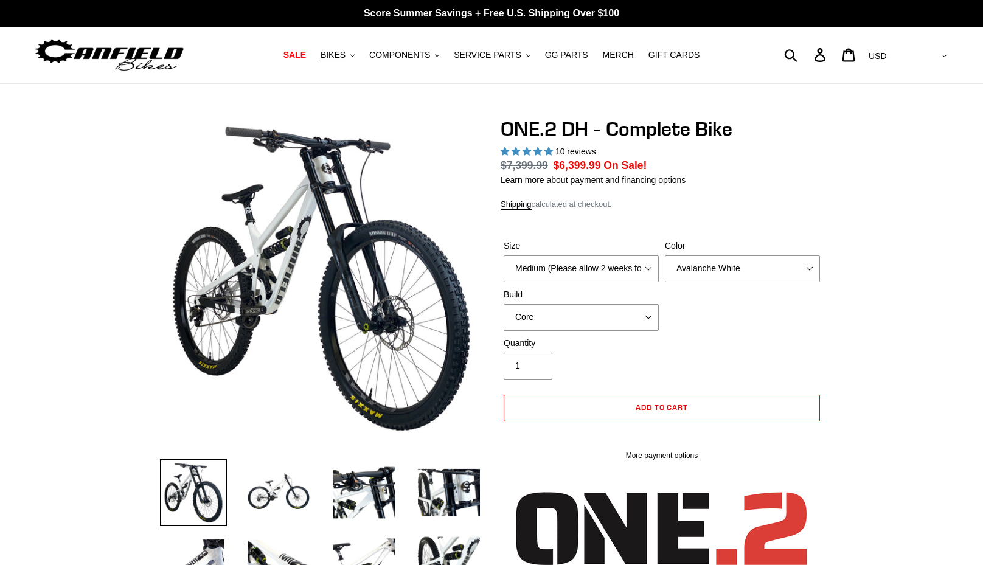
select select "highest-rating"
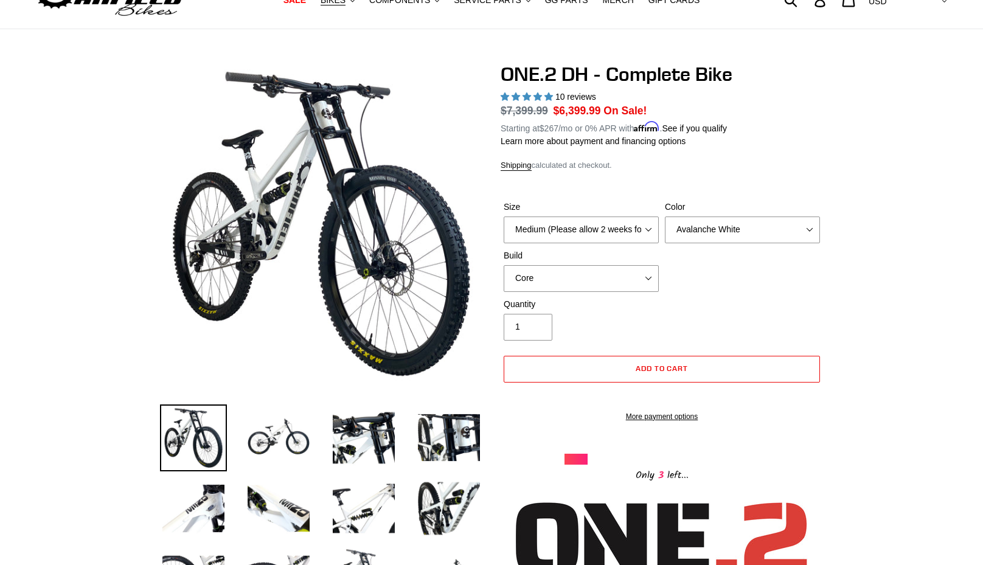
scroll to position [56, 0]
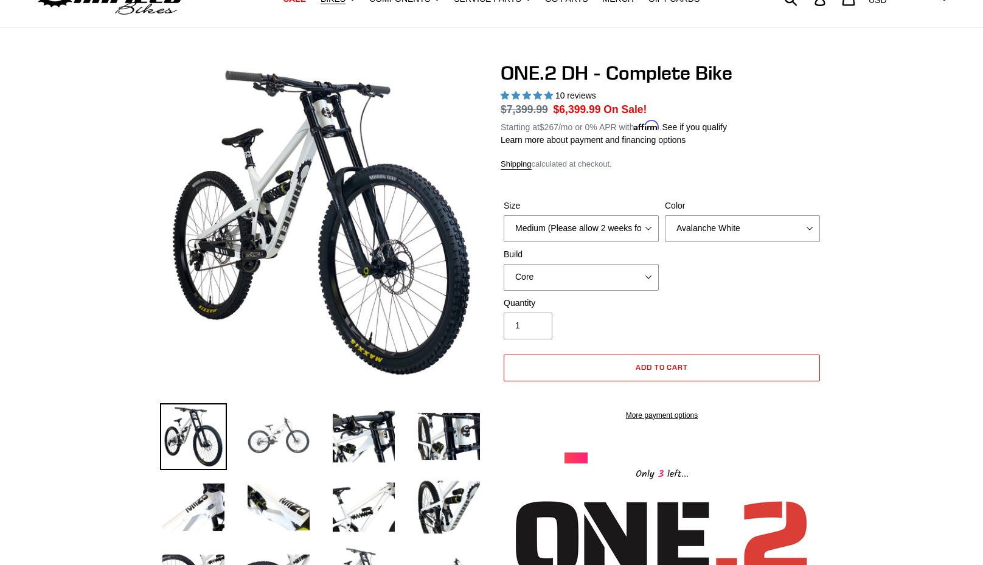
click at [274, 436] on img at bounding box center [278, 436] width 67 height 67
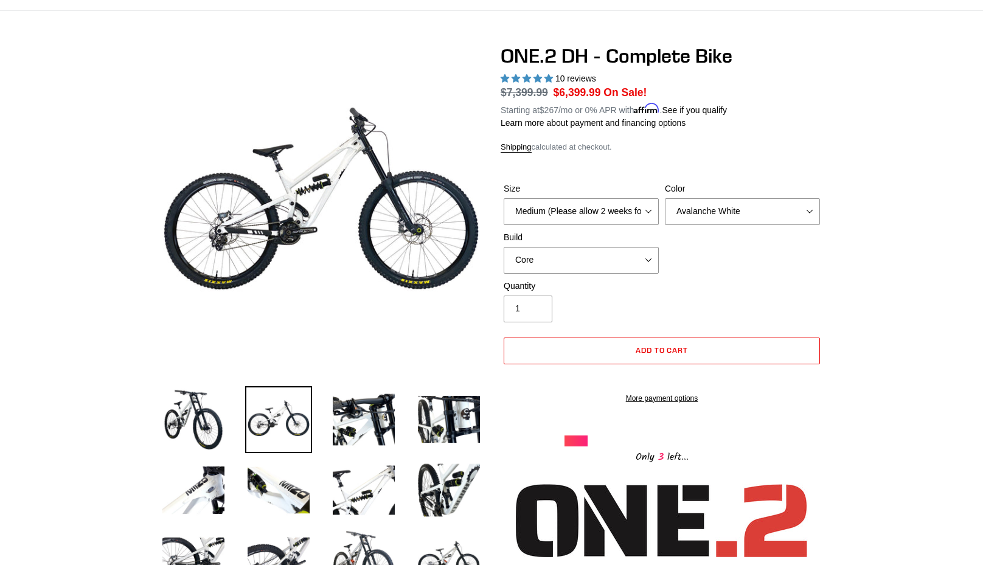
scroll to position [72, 0]
click at [543, 219] on select "Medium (Please allow 2 weeks for delivery) Large (Sold Out)" at bounding box center [581, 212] width 155 height 27
click at [741, 216] on select "Avalanche White Bentonite Grey" at bounding box center [742, 212] width 155 height 27
select select "Bentonite Grey"
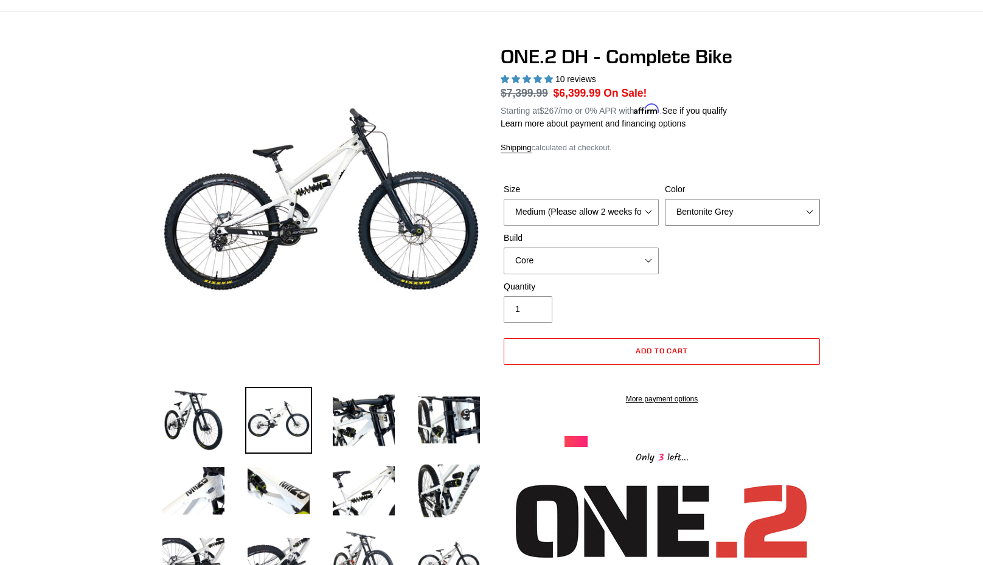
click at [665, 199] on select "Avalanche White Bentonite Grey" at bounding box center [742, 212] width 155 height 27
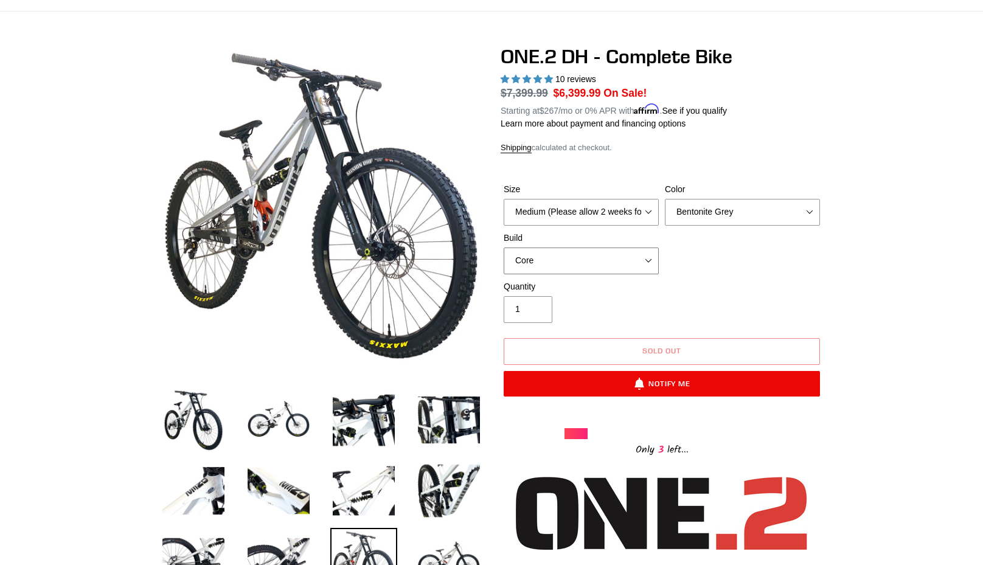
click at [593, 255] on select "Core Pro" at bounding box center [581, 261] width 155 height 27
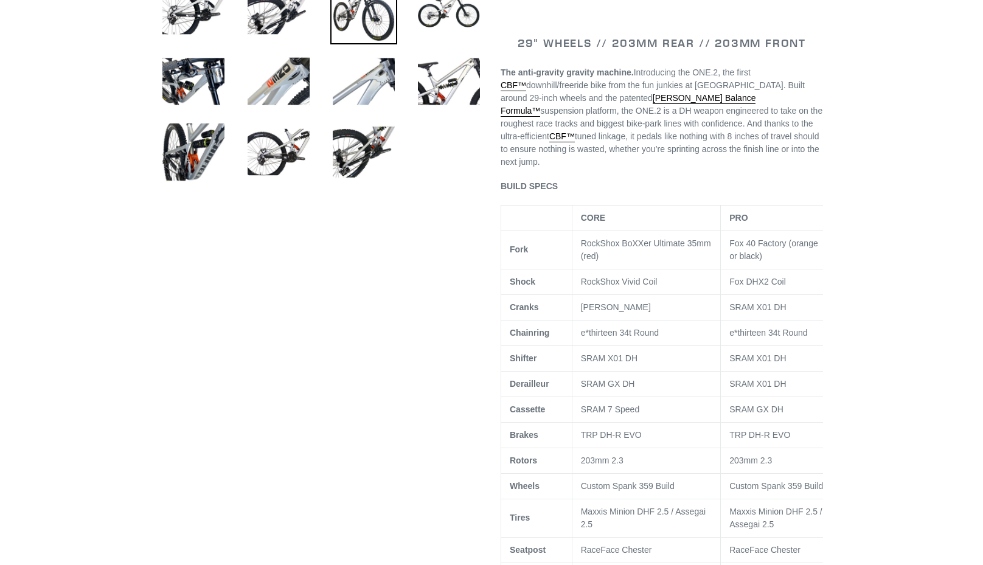
scroll to position [634, 0]
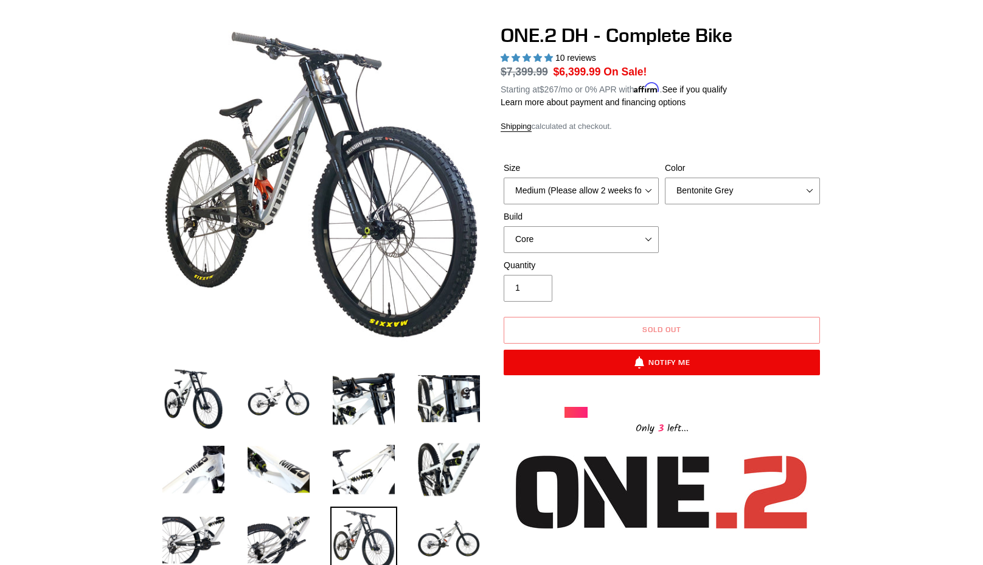
scroll to position [52, 0]
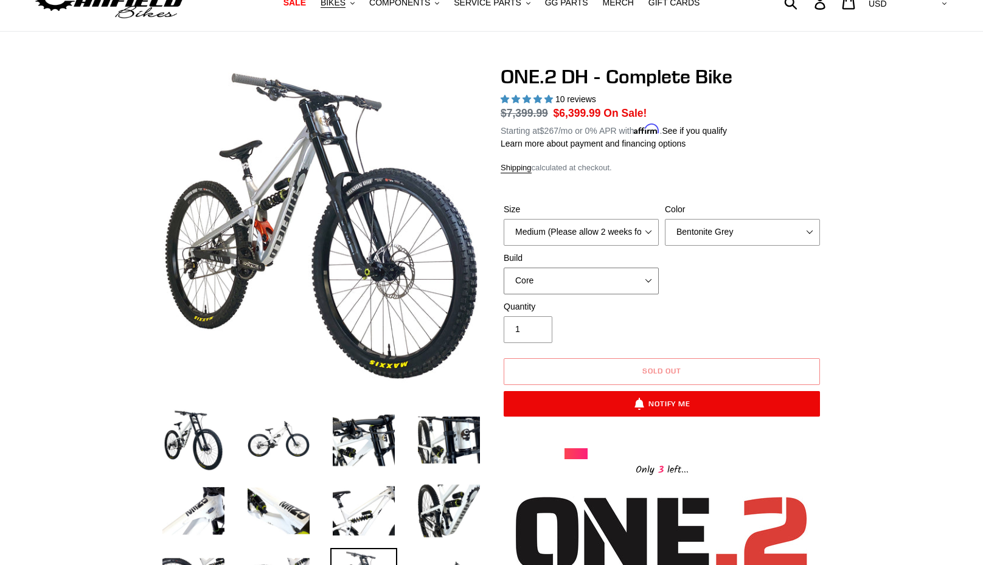
click at [516, 277] on select "Core Pro" at bounding box center [581, 281] width 155 height 27
select select "Pro"
click at [504, 268] on select "Core Pro" at bounding box center [581, 281] width 155 height 27
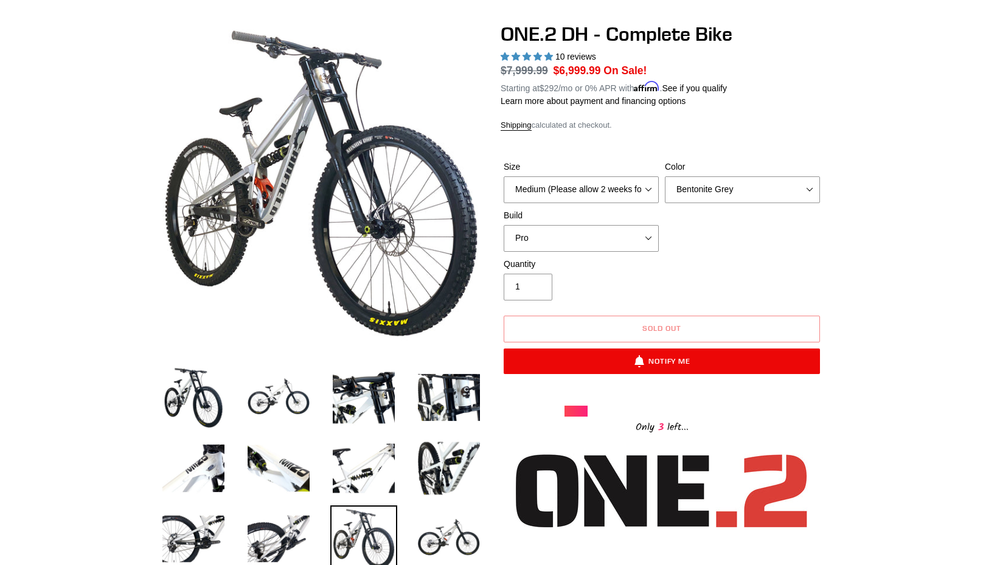
scroll to position [105, 0]
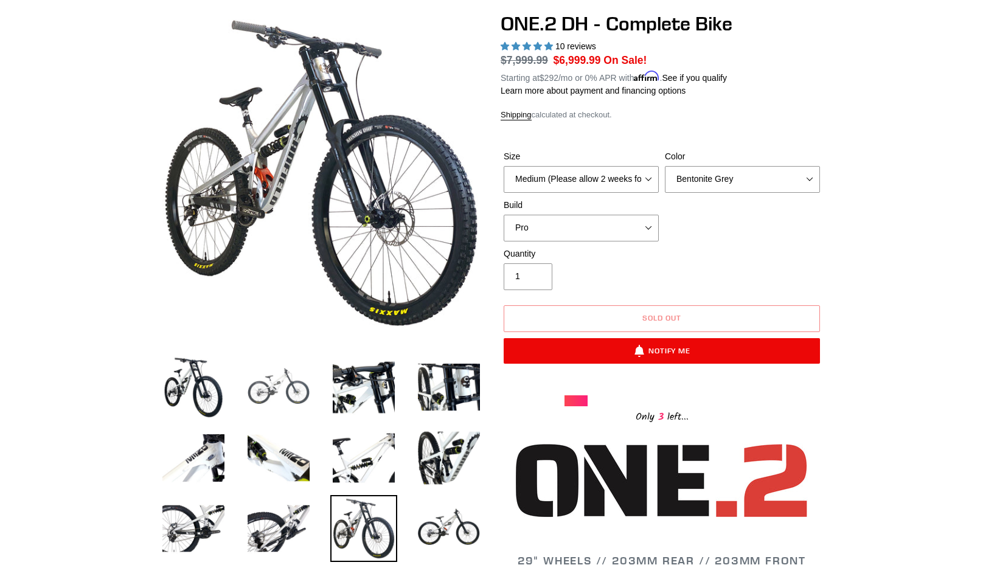
click at [276, 383] on img at bounding box center [278, 387] width 67 height 67
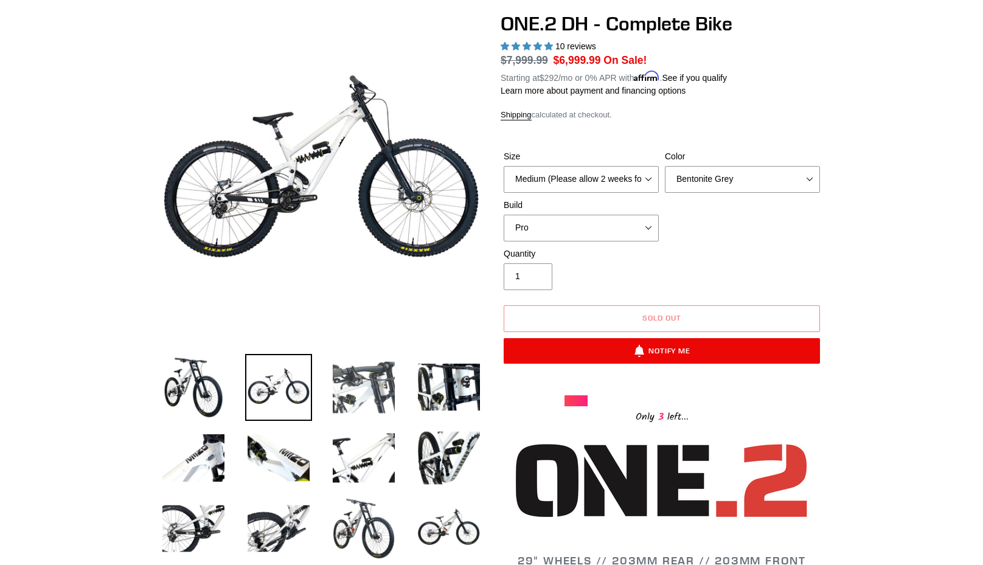
click at [343, 380] on img at bounding box center [363, 387] width 67 height 67
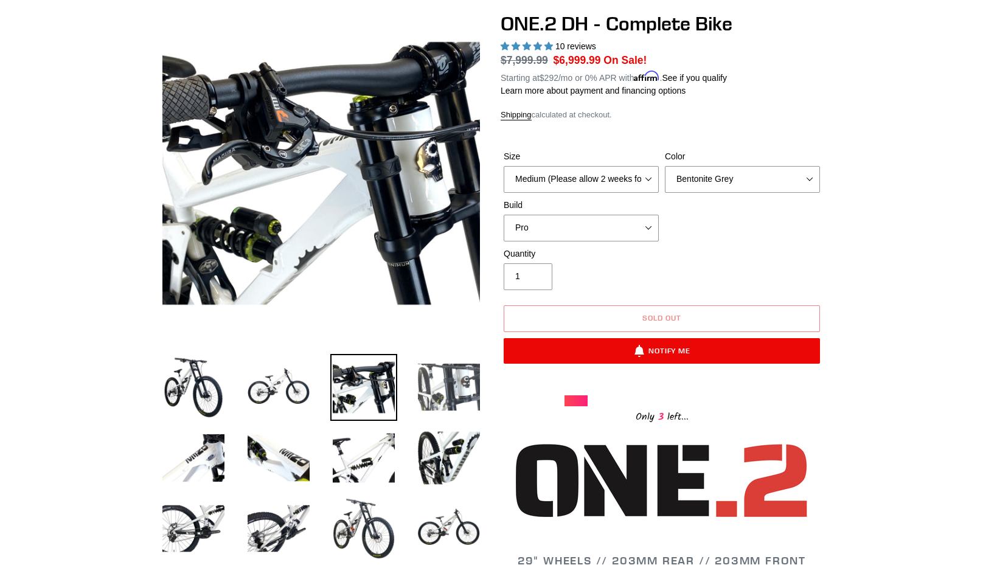
click at [444, 375] on img at bounding box center [449, 387] width 67 height 67
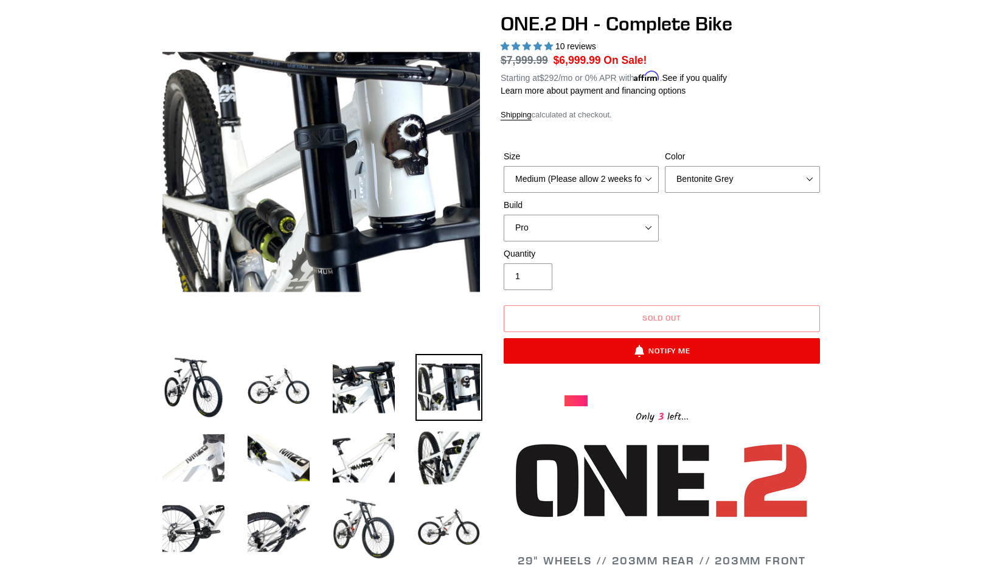
click at [203, 473] on img at bounding box center [193, 458] width 67 height 67
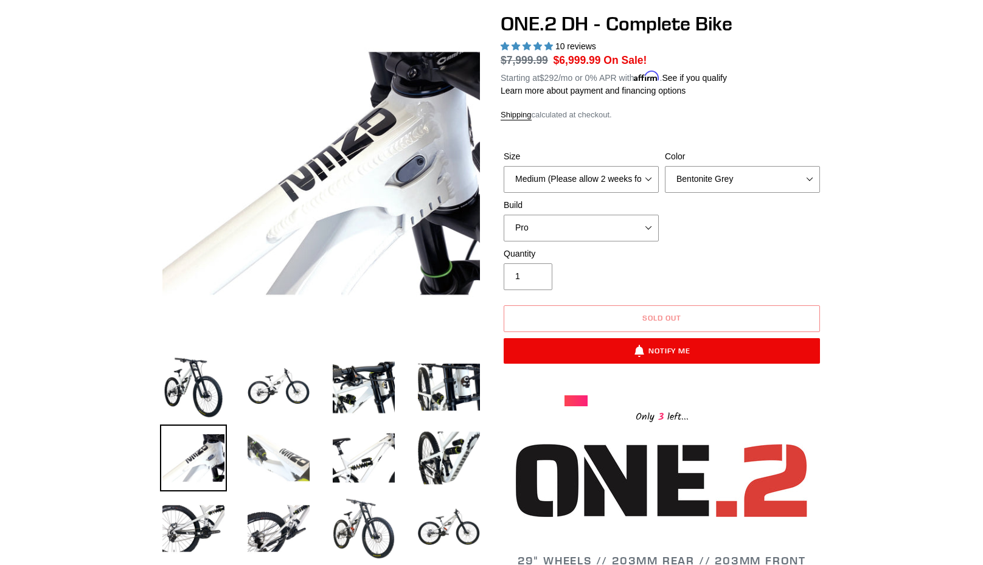
click at [293, 466] on img at bounding box center [278, 458] width 67 height 67
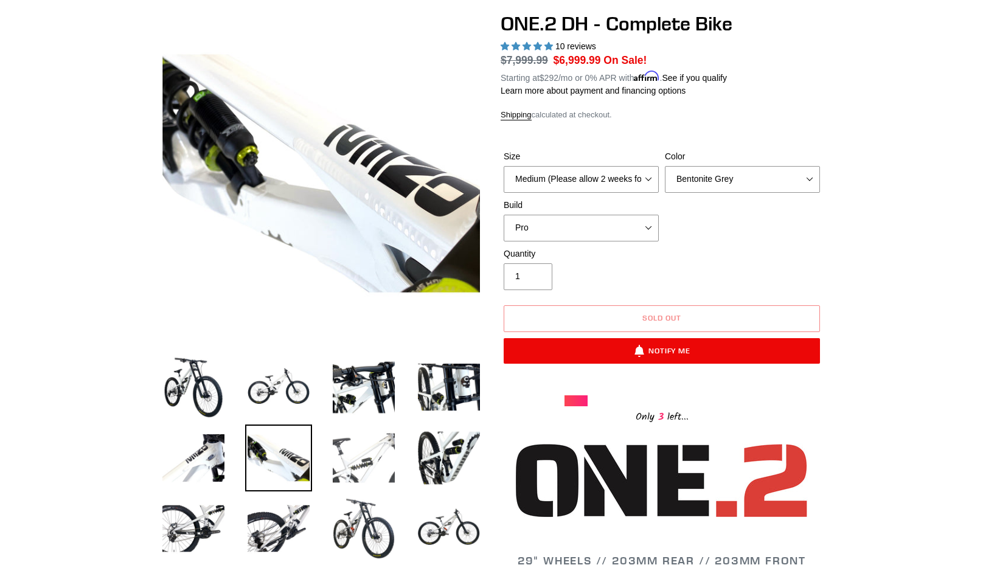
click at [353, 464] on img at bounding box center [363, 458] width 67 height 67
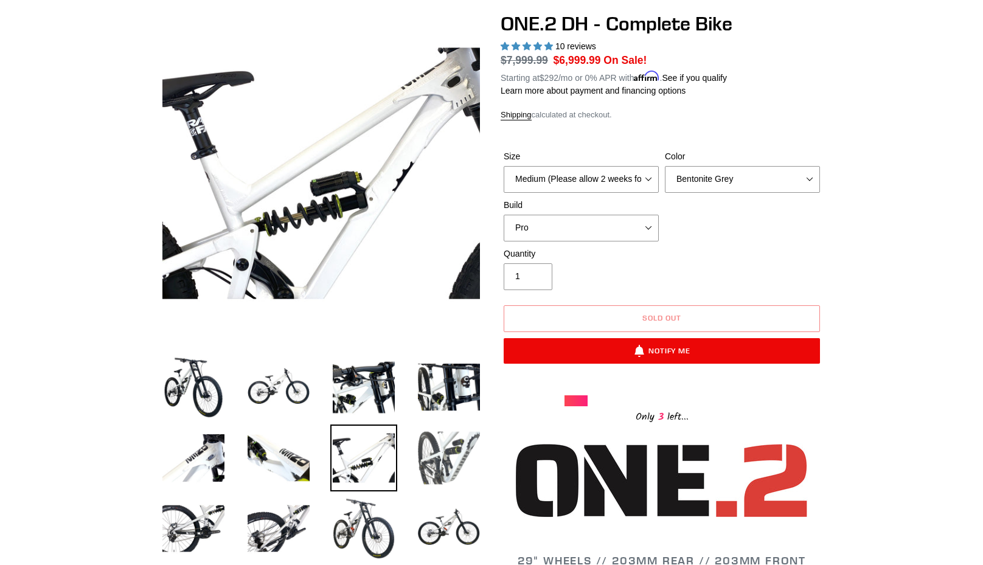
click at [431, 461] on img at bounding box center [449, 458] width 67 height 67
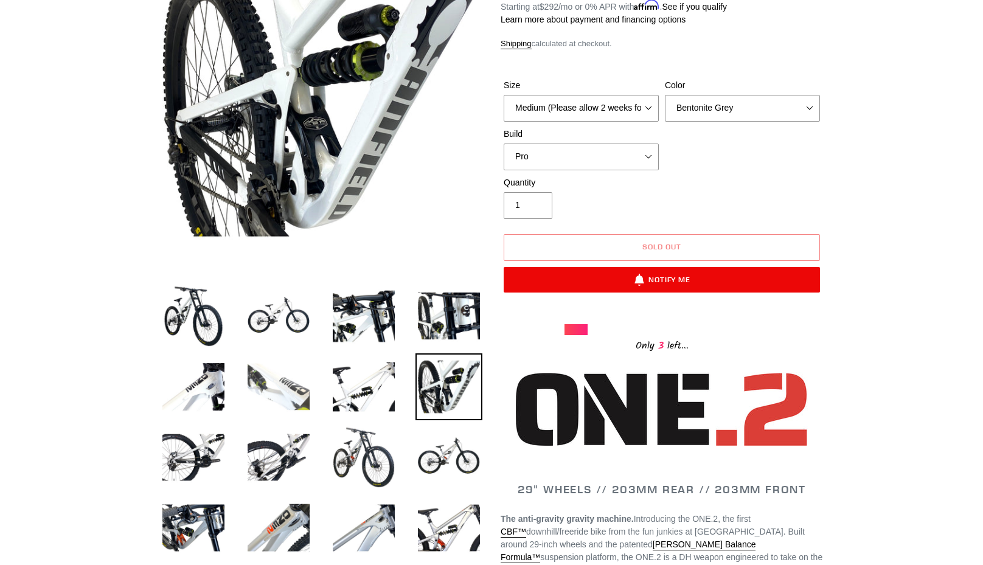
scroll to position [186, 0]
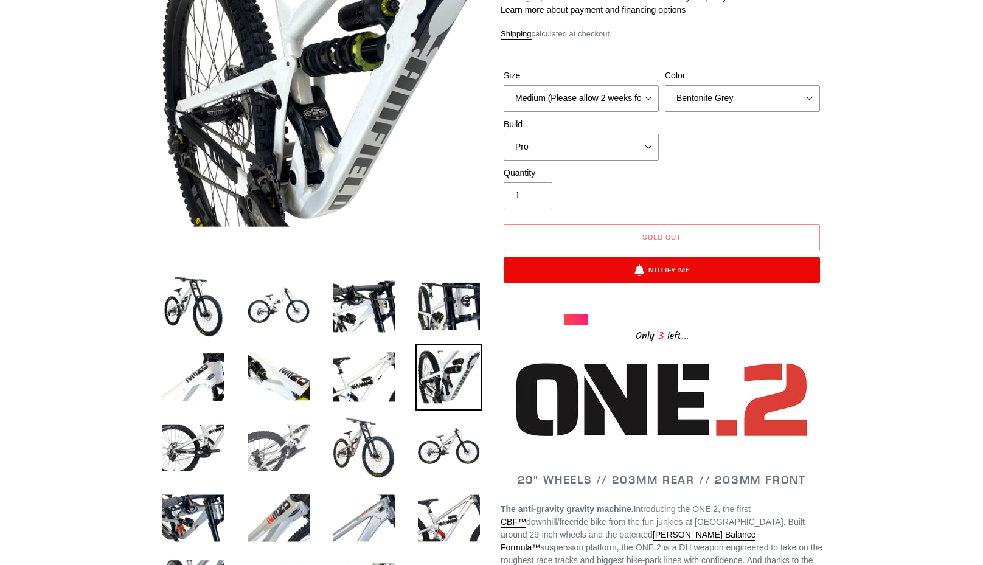
click at [264, 446] on img at bounding box center [278, 447] width 67 height 67
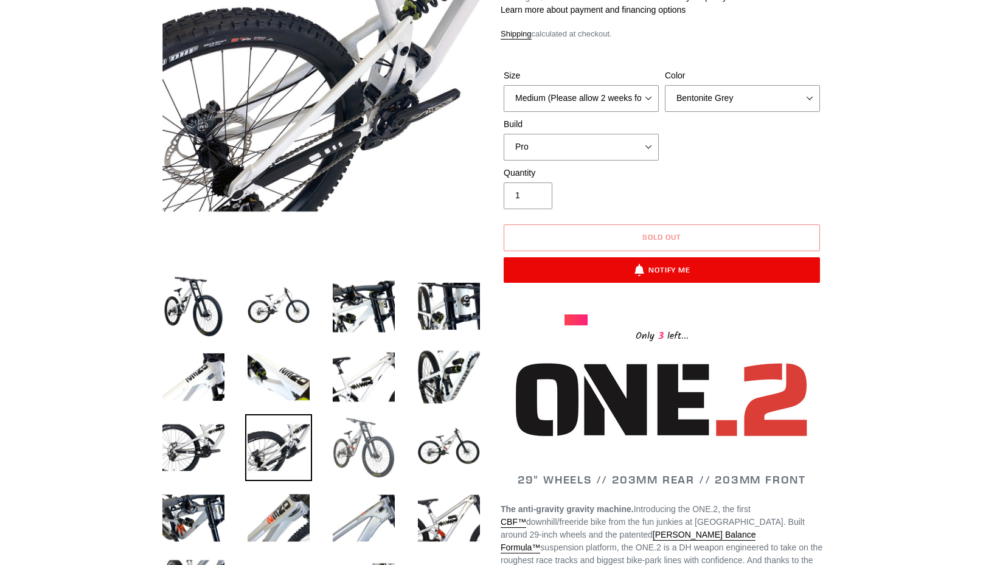
click at [371, 451] on img at bounding box center [363, 447] width 67 height 67
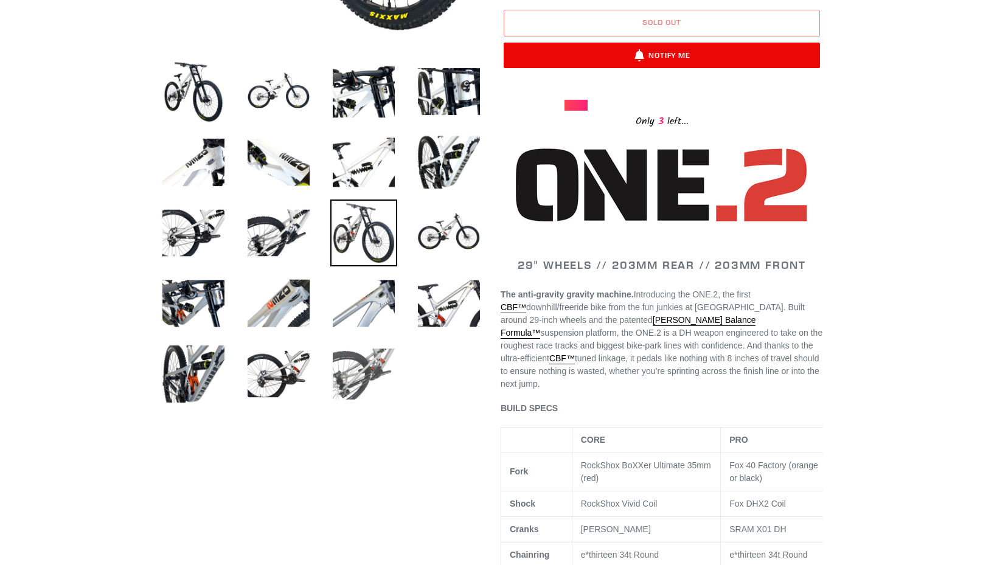
click at [377, 366] on img at bounding box center [363, 374] width 67 height 67
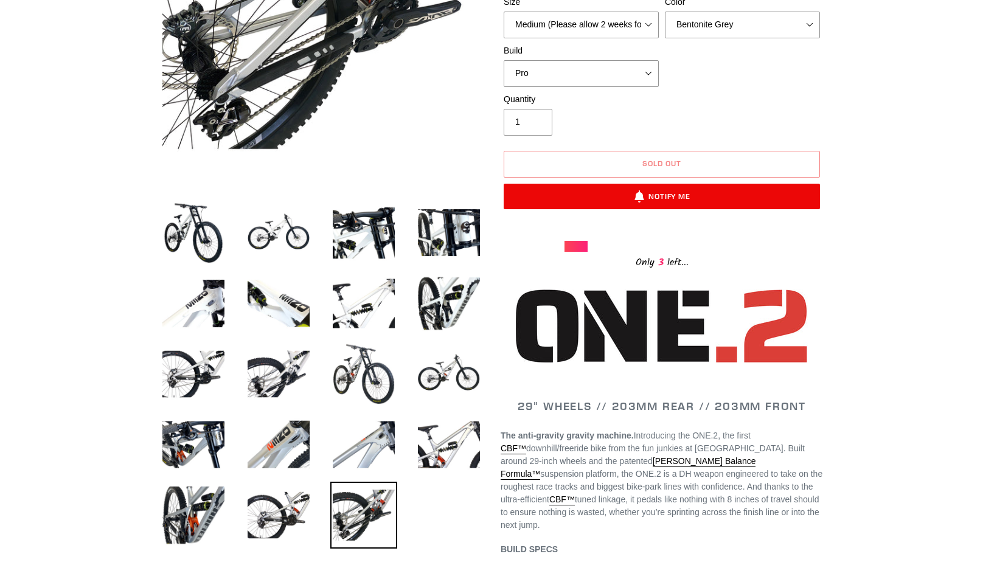
scroll to position [273, 0]
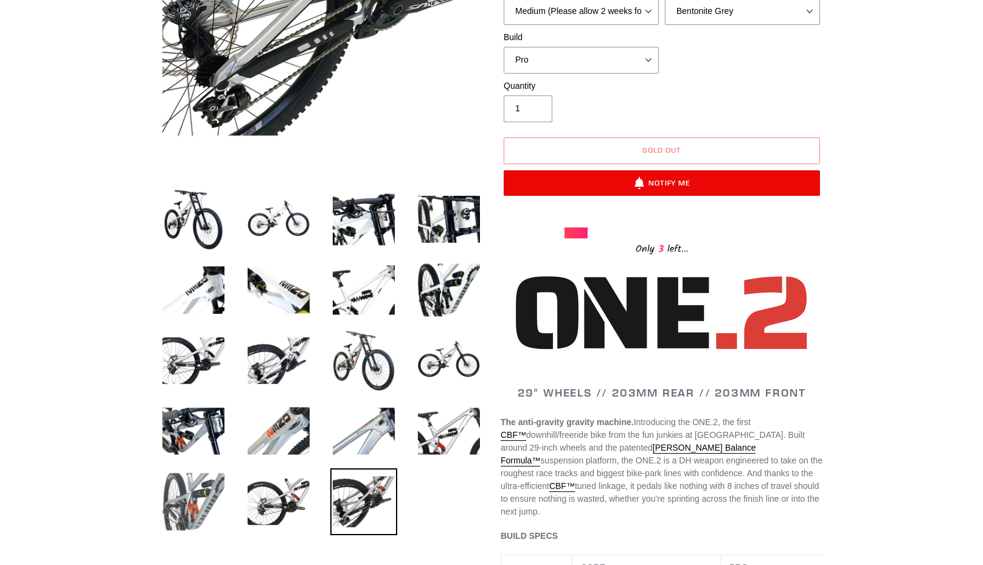
click at [178, 494] on img at bounding box center [193, 502] width 67 height 67
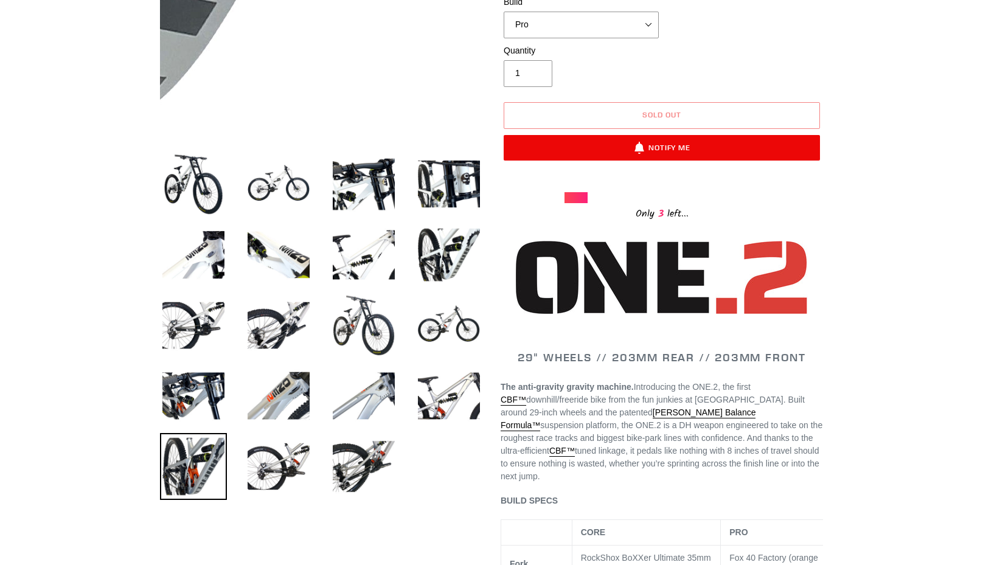
scroll to position [315, 0]
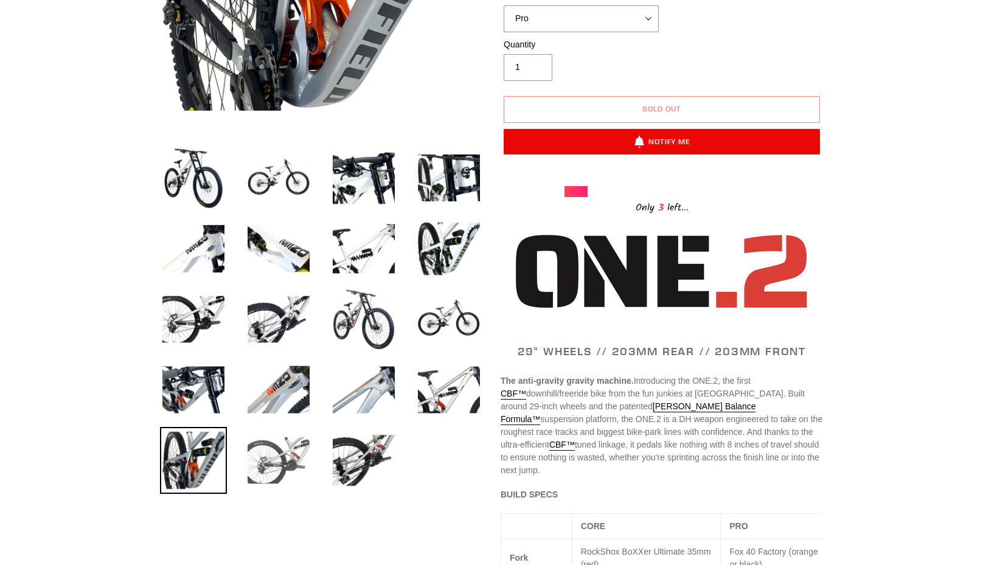
click at [285, 444] on img at bounding box center [278, 460] width 67 height 67
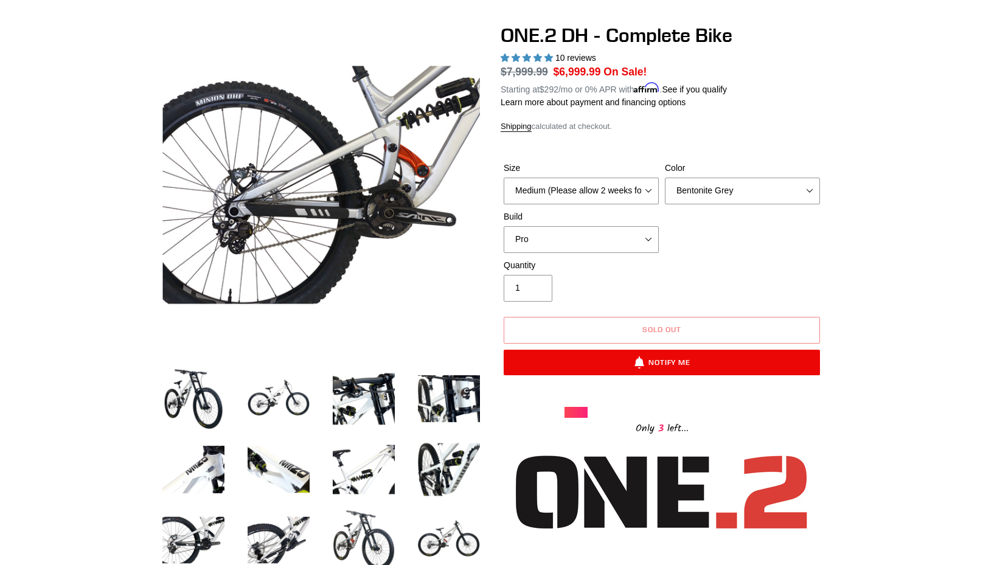
scroll to position [139, 0]
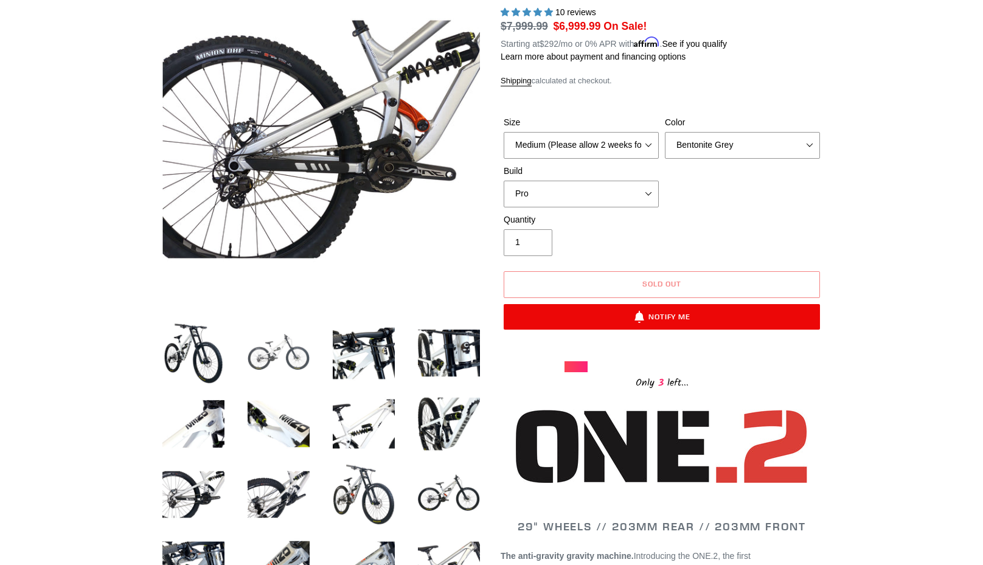
click at [299, 349] on img at bounding box center [278, 353] width 67 height 67
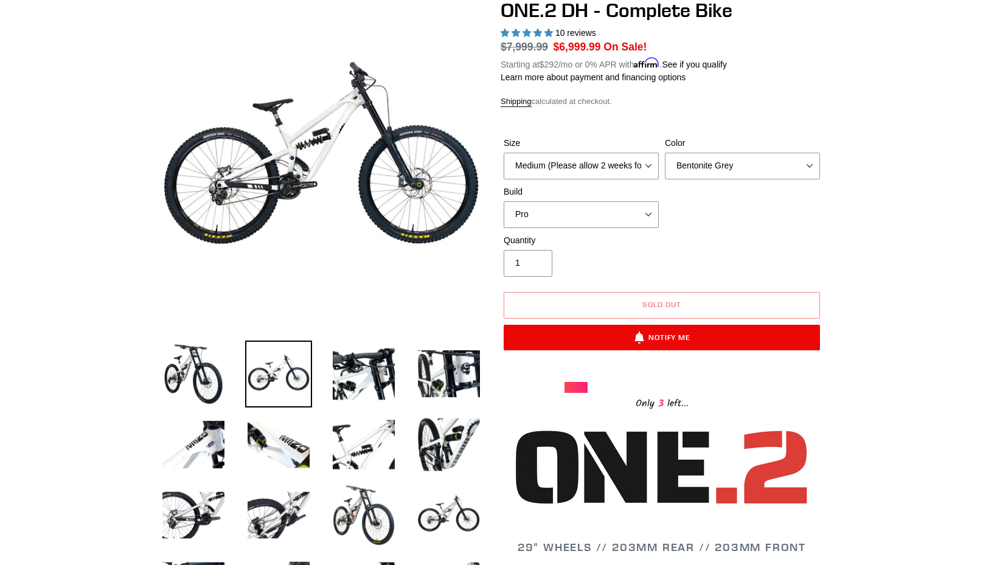
scroll to position [97, 0]
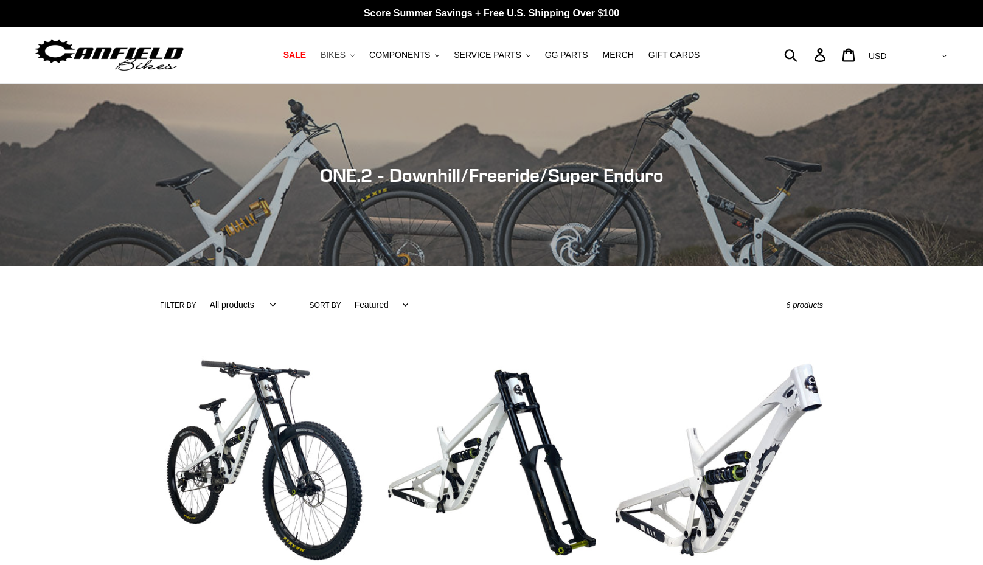
click at [334, 54] on span "BIKES" at bounding box center [333, 55] width 25 height 10
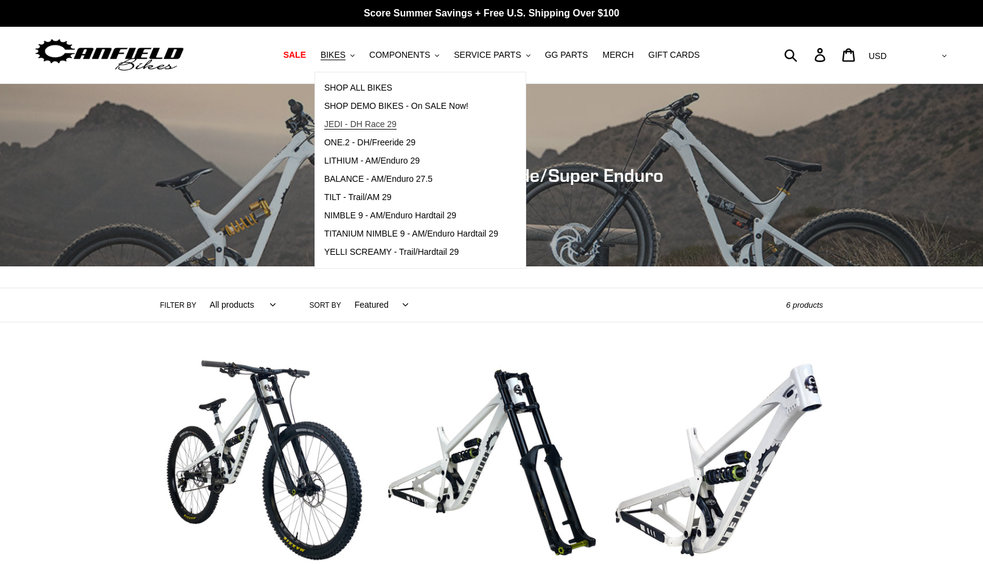
click at [342, 125] on span "JEDI - DH Race 29" at bounding box center [360, 124] width 72 height 10
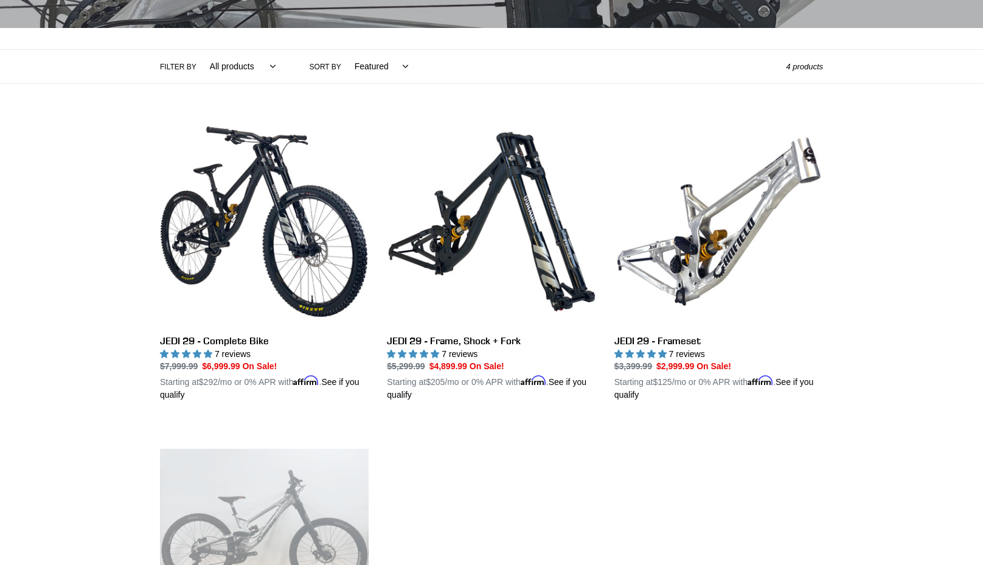
scroll to position [273, 0]
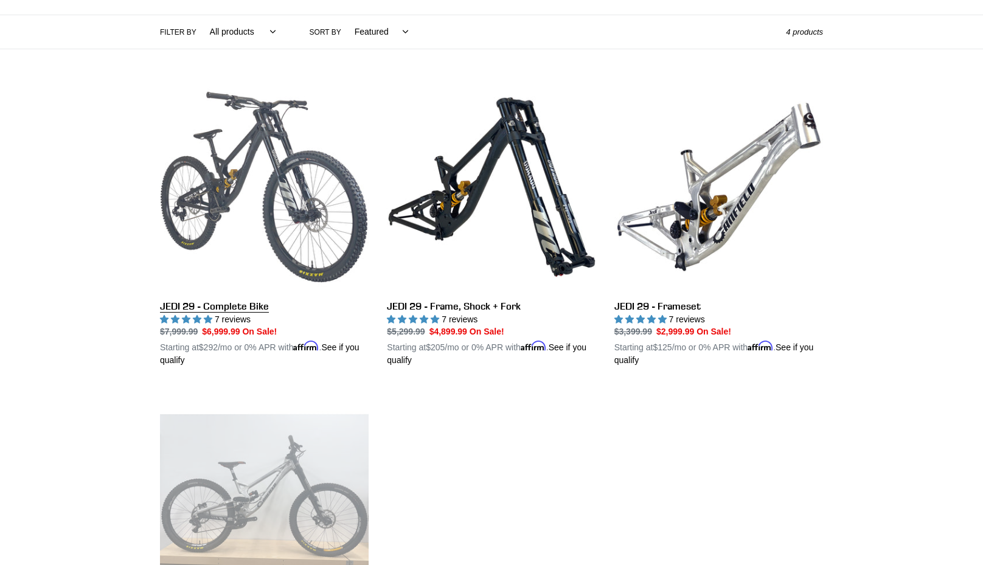
click at [287, 209] on link "JEDI 29 - Complete Bike" at bounding box center [264, 225] width 209 height 285
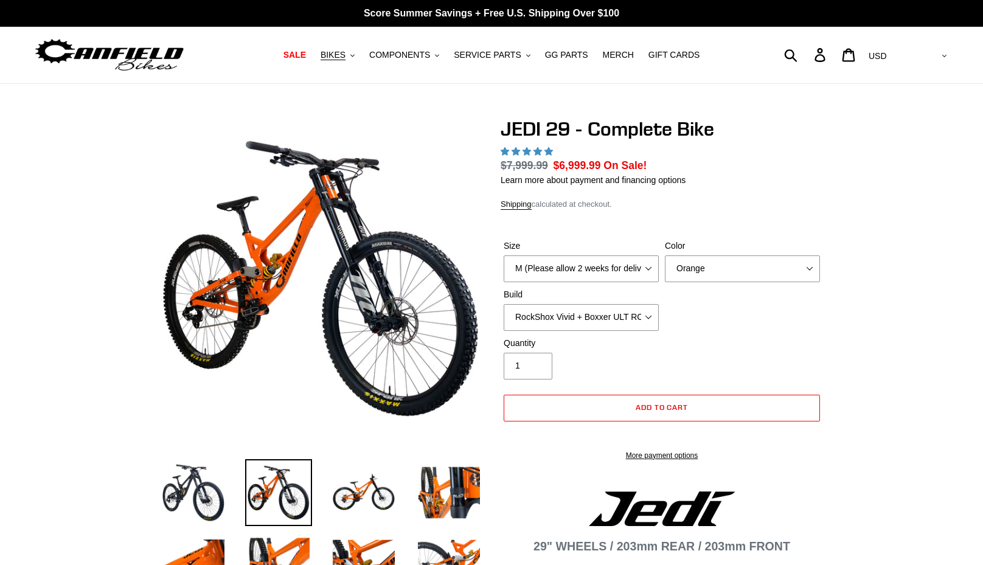
scroll to position [21, 0]
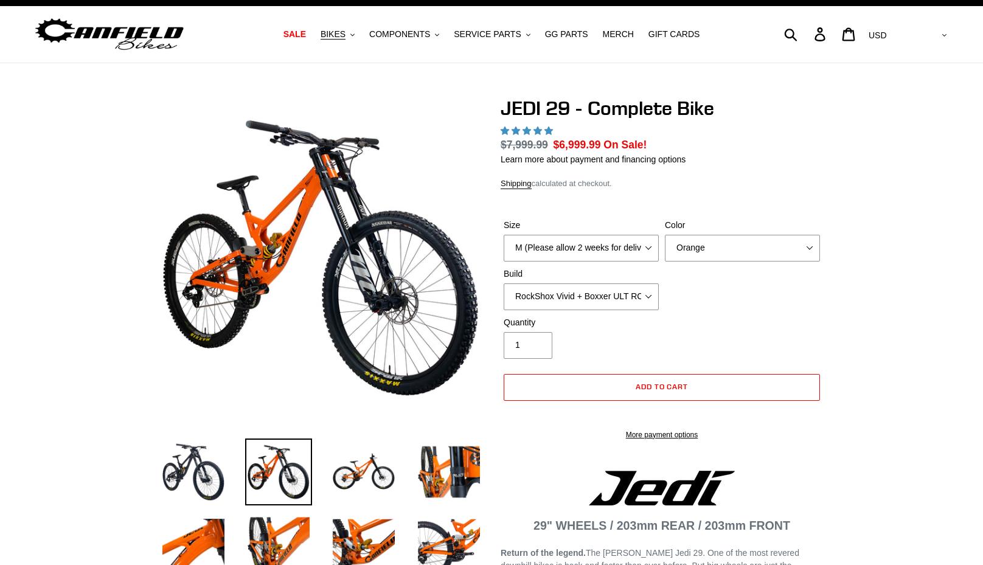
select select "highest-rating"
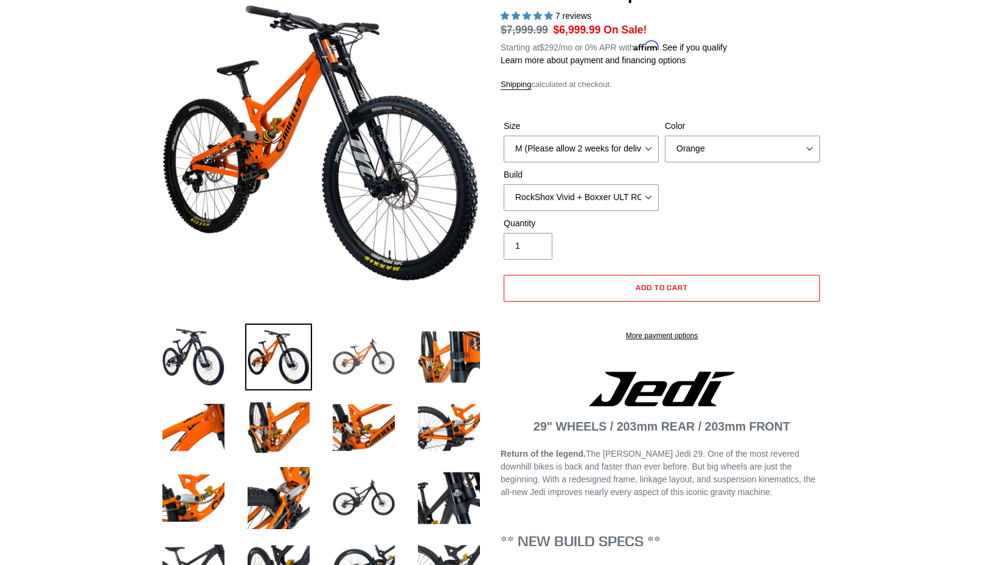
scroll to position [141, 0]
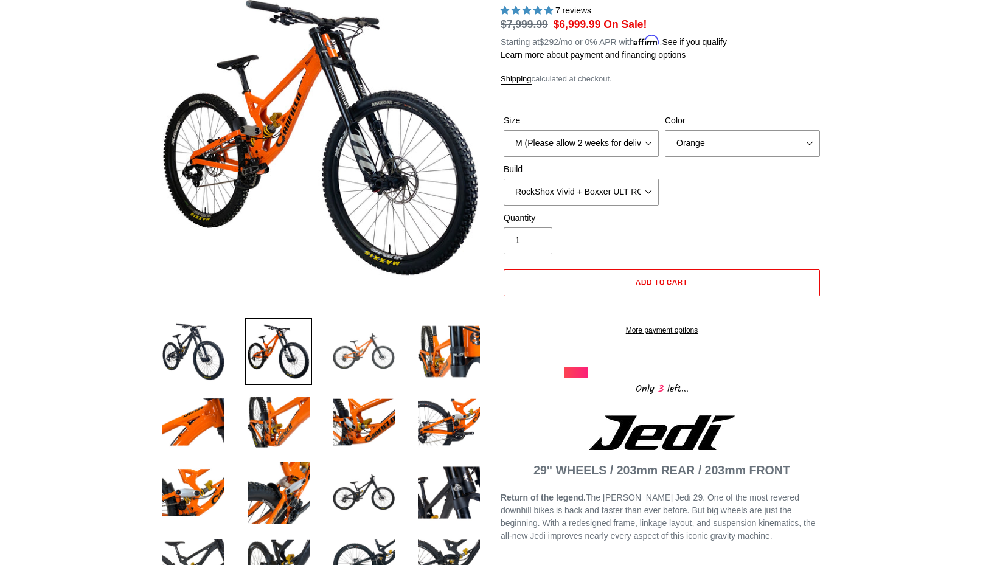
click at [365, 352] on img at bounding box center [363, 351] width 67 height 67
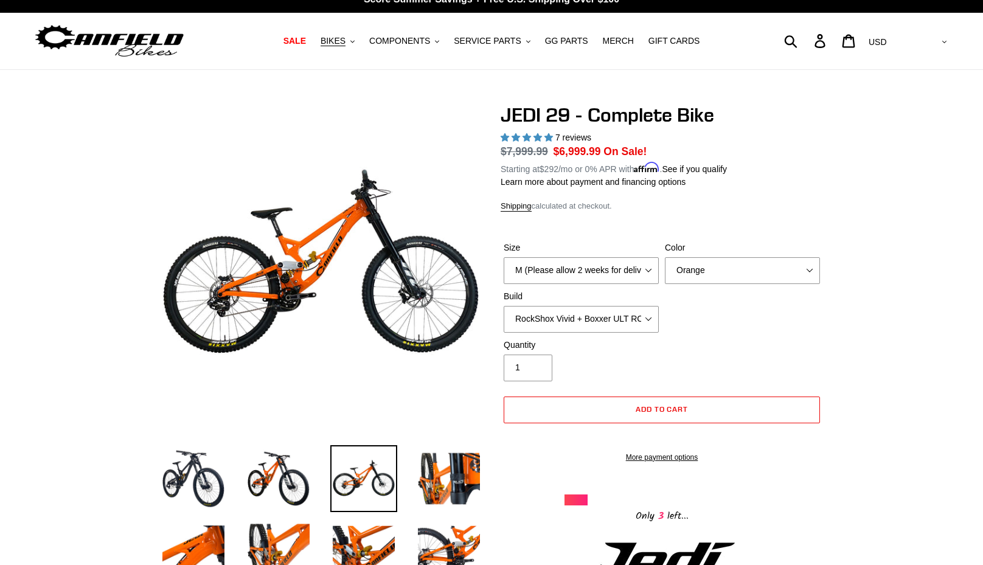
scroll to position [18, 0]
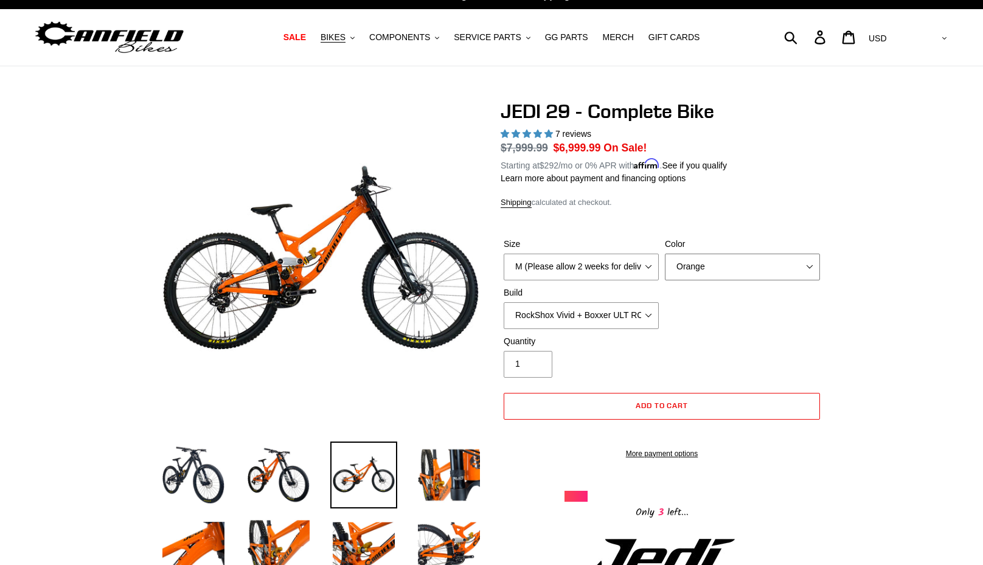
click at [750, 269] on select "Orange Stealth Black Raw" at bounding box center [742, 267] width 155 height 27
click at [665, 254] on select "Orange Stealth Black Raw" at bounding box center [742, 267] width 155 height 27
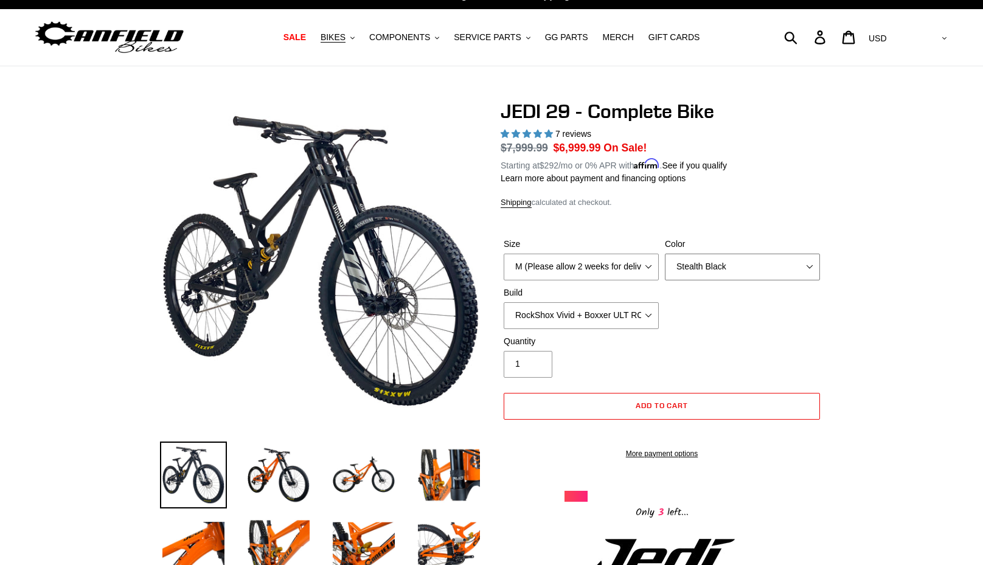
click at [738, 263] on select "Orange Stealth Black Raw" at bounding box center [742, 267] width 155 height 27
click at [665, 254] on select "Orange Stealth Black Raw" at bounding box center [742, 267] width 155 height 27
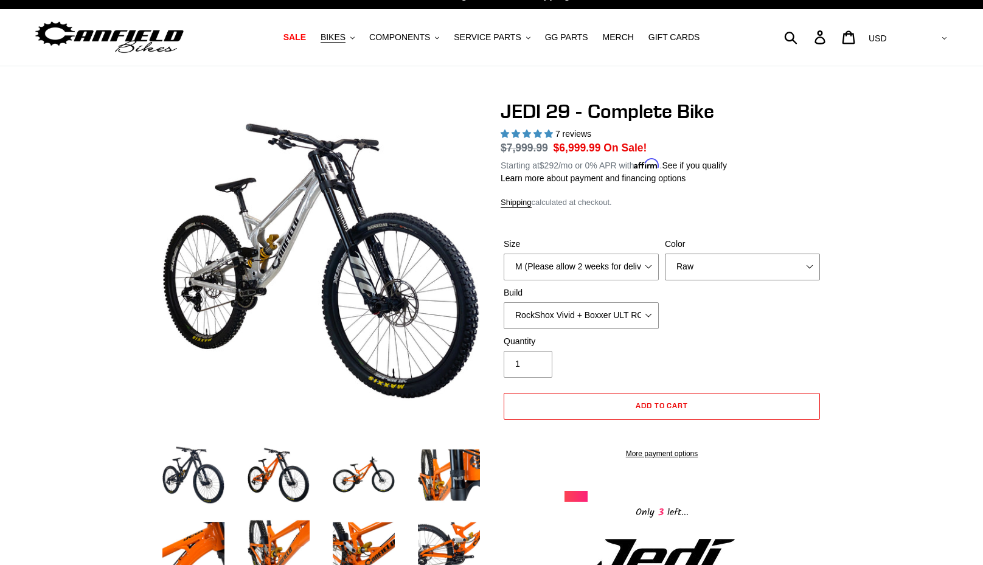
click at [733, 261] on select "Orange Stealth Black Raw" at bounding box center [742, 267] width 155 height 27
select select "Stealth Black"
click at [665, 254] on select "Orange Stealth Black Raw" at bounding box center [742, 267] width 155 height 27
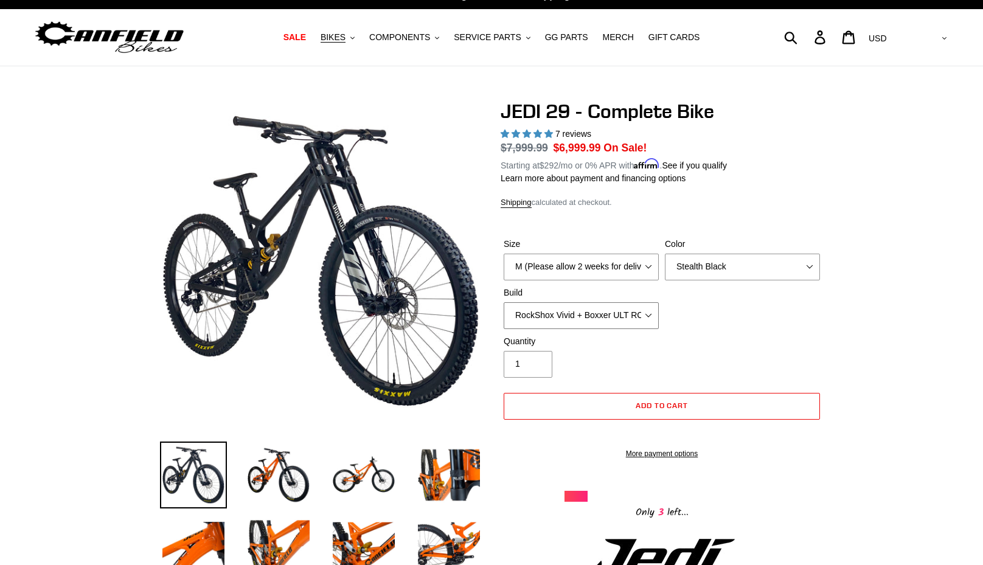
click at [639, 316] on select "RockShox Vivid + Boxxer ULT RC2 C3 200 + SRAM XO RockShox Vivid + Boxxer ULT RC…" at bounding box center [581, 315] width 155 height 27
click at [504, 302] on select "RockShox Vivid + Boxxer ULT RC2 C3 200 + SRAM XO RockShox Vivid + Boxxer ULT RC…" at bounding box center [581, 315] width 155 height 27
click at [645, 316] on select "RockShox Vivid + Boxxer ULT RC2 C3 200 + SRAM XO RockShox Vivid + Boxxer ULT RC…" at bounding box center [581, 315] width 155 height 27
select select "EXT [PERSON_NAME] V3 + EXT Vaia 200 + SRAM XO"
click at [504, 302] on select "RockShox Vivid + Boxxer ULT RC2 C3 200 + SRAM XO RockShox Vivid + Boxxer ULT RC…" at bounding box center [581, 315] width 155 height 27
